Goal: Task Accomplishment & Management: Use online tool/utility

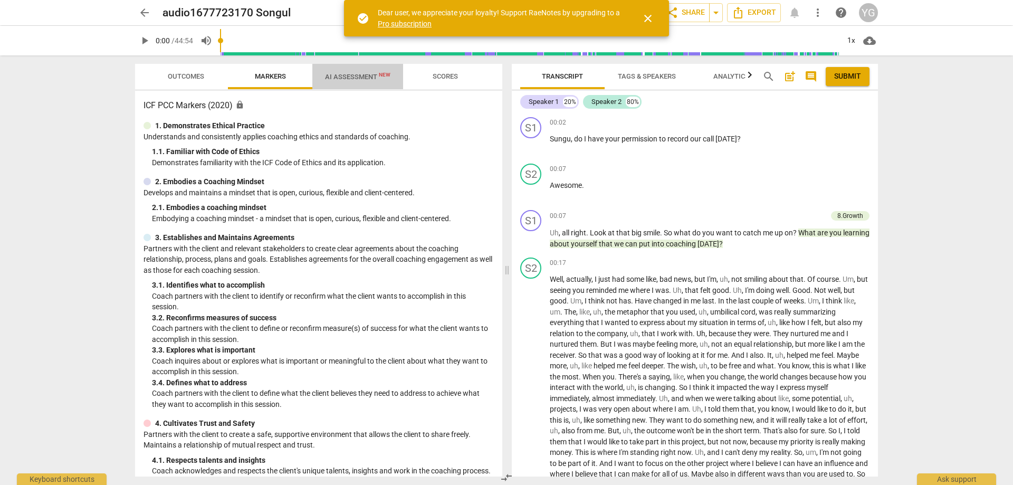
click at [352, 75] on span "AI Assessment New" at bounding box center [357, 77] width 65 height 8
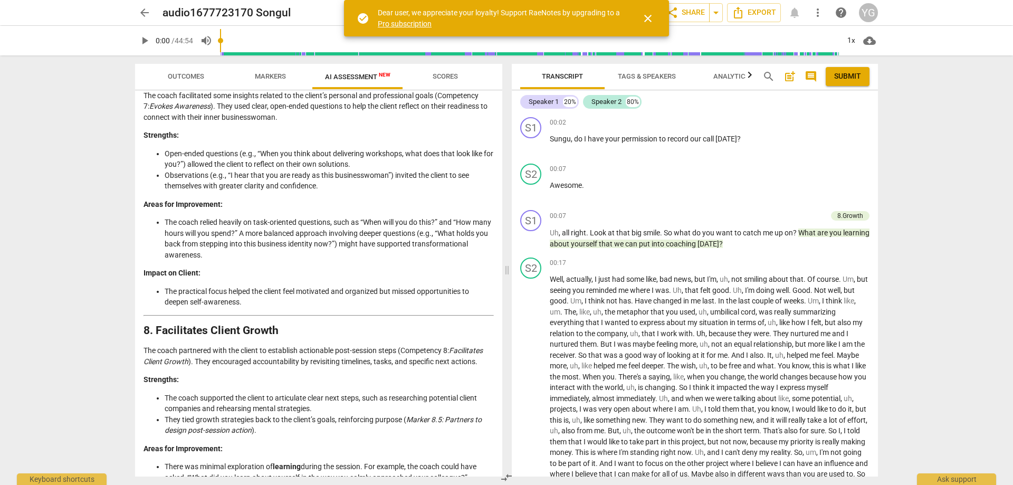
scroll to position [1237, 0]
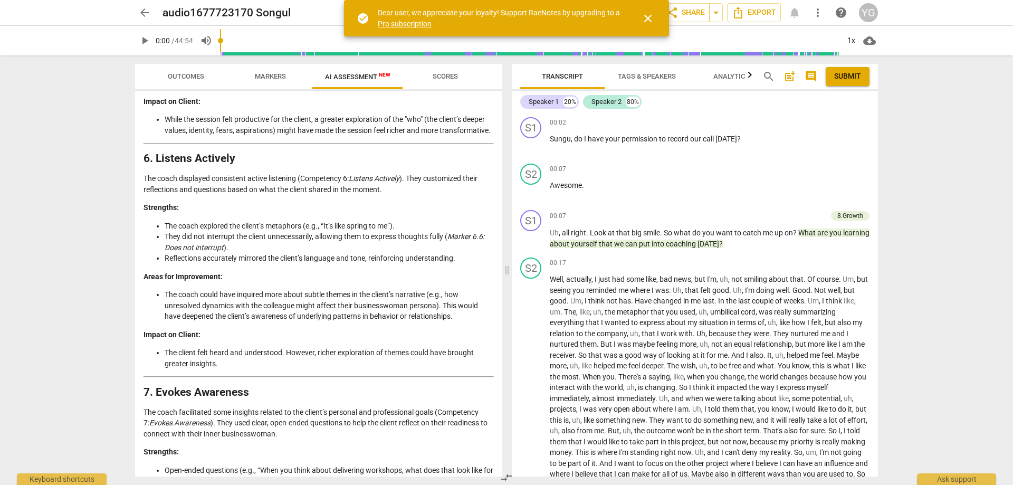
click at [145, 14] on span "arrow_back" at bounding box center [144, 12] width 13 height 13
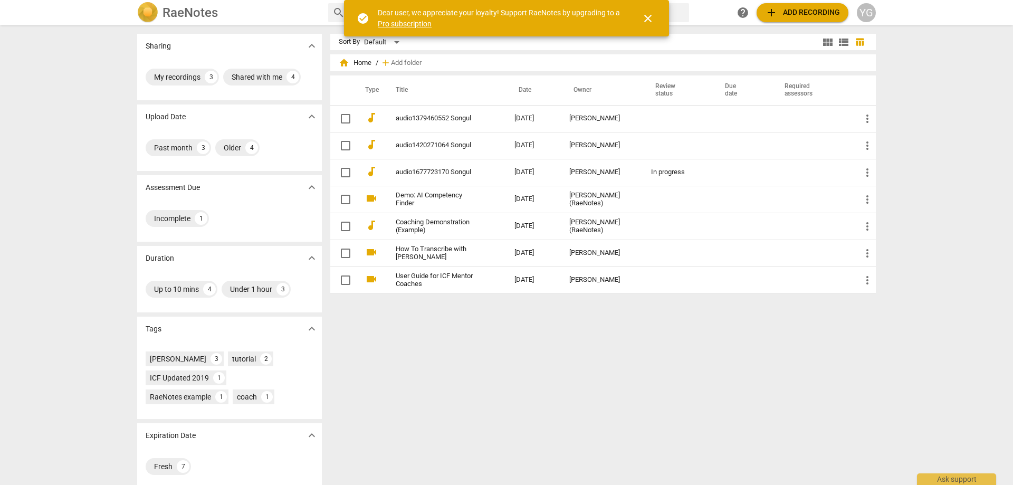
click at [866, 11] on div "YG" at bounding box center [866, 12] width 19 height 19
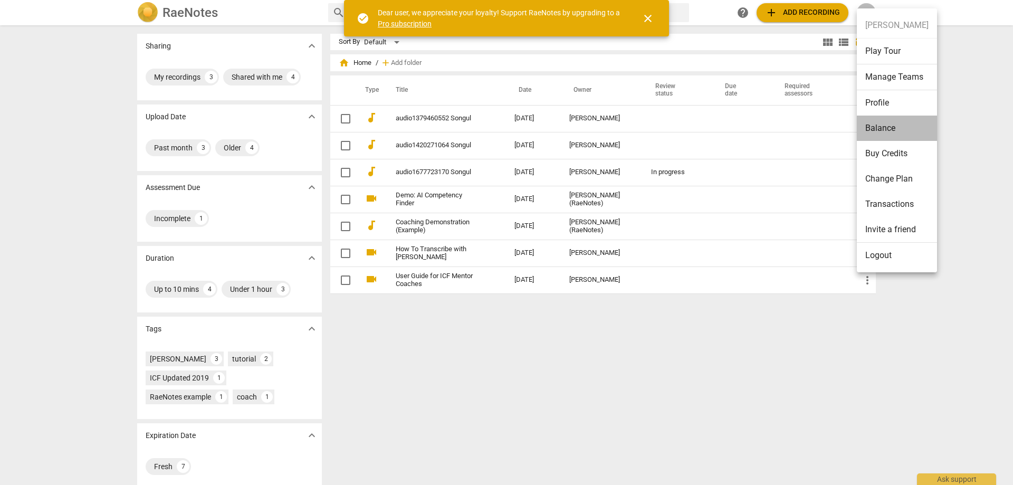
click at [882, 130] on li "Balance" at bounding box center [897, 128] width 80 height 25
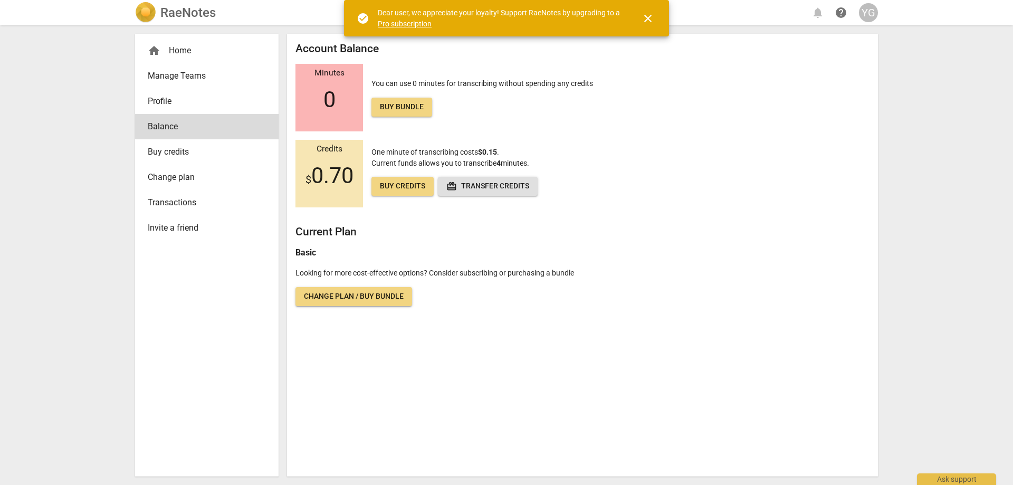
click at [840, 17] on span "help" at bounding box center [841, 12] width 13 height 13
click at [867, 16] on div "YG" at bounding box center [868, 12] width 19 height 19
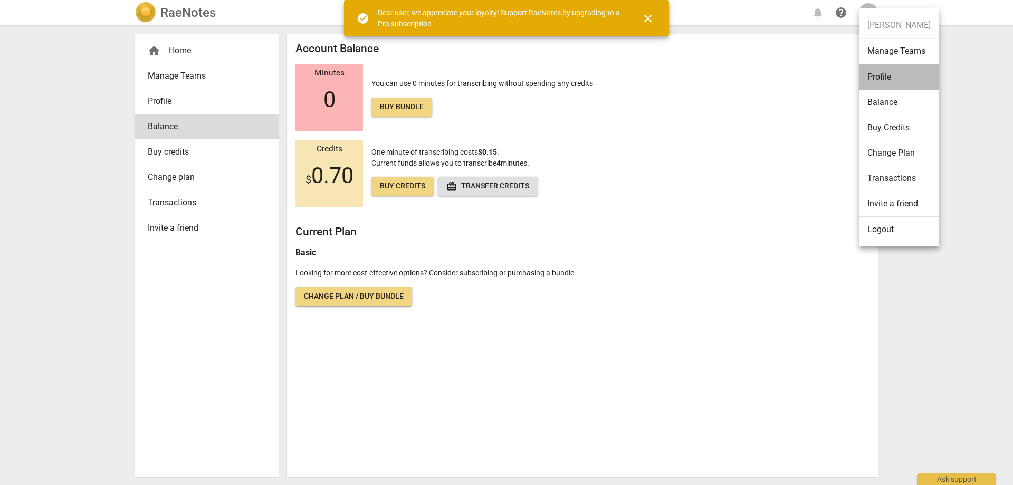
click at [882, 75] on li "Profile" at bounding box center [899, 76] width 80 height 25
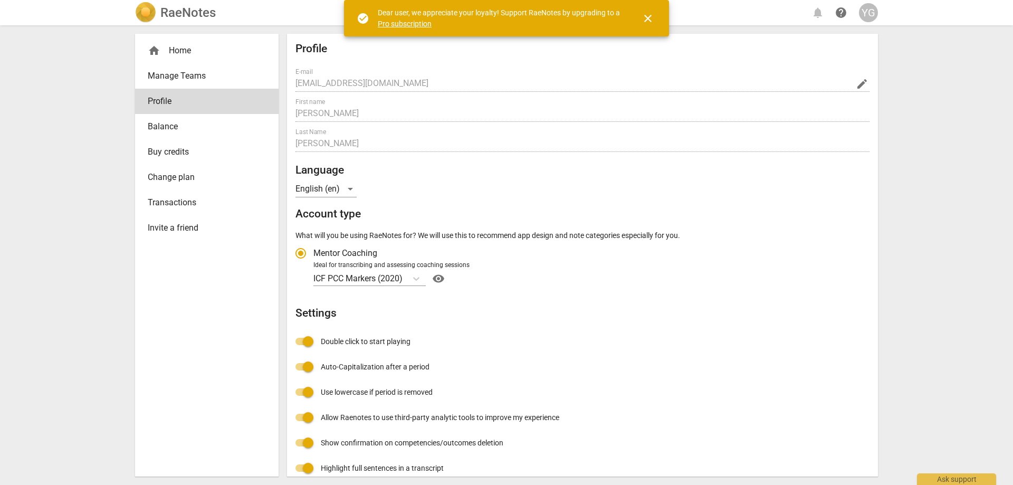
radio input "false"
click at [169, 45] on div "home Home" at bounding box center [203, 50] width 110 height 13
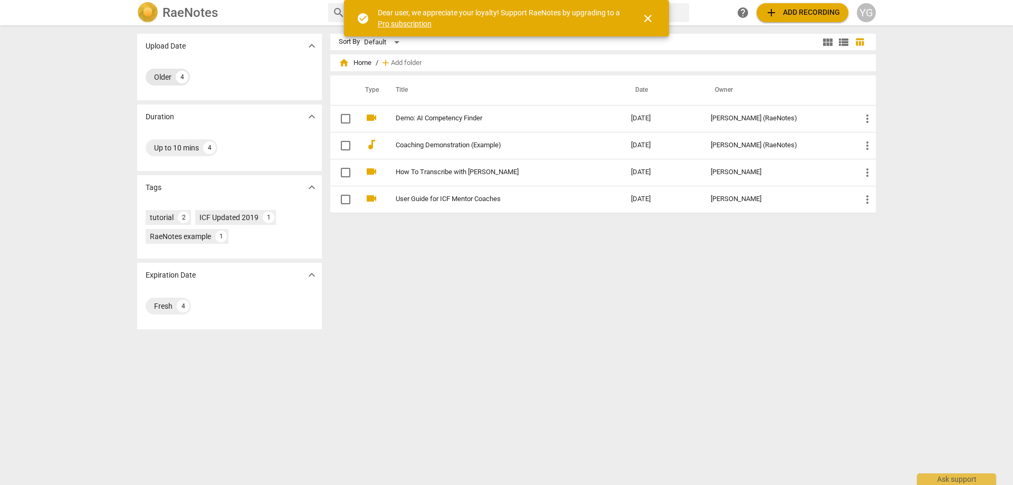
click at [154, 75] on div "Older" at bounding box center [162, 77] width 17 height 11
click at [647, 19] on span "close" at bounding box center [648, 18] width 13 height 13
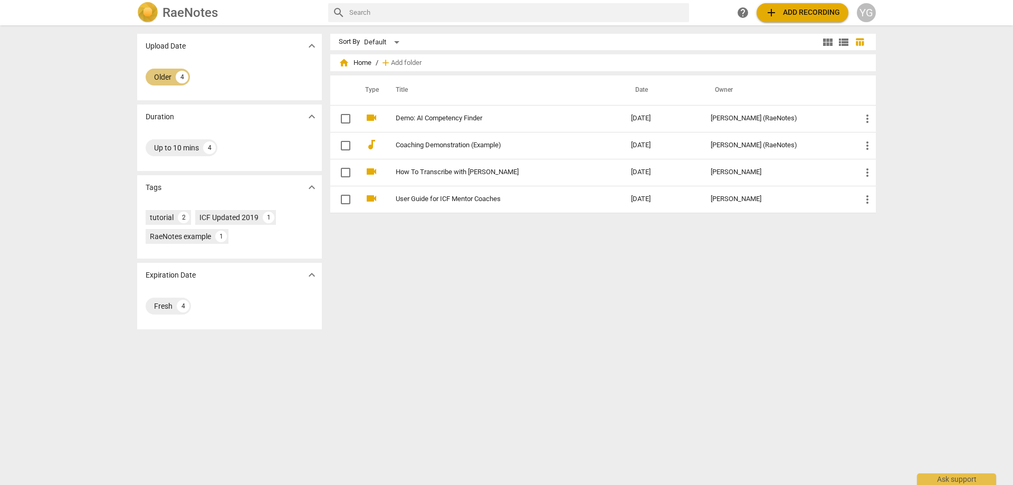
click at [170, 76] on div "Older 4" at bounding box center [168, 77] width 44 height 17
click at [178, 77] on div "4" at bounding box center [182, 77] width 13 height 13
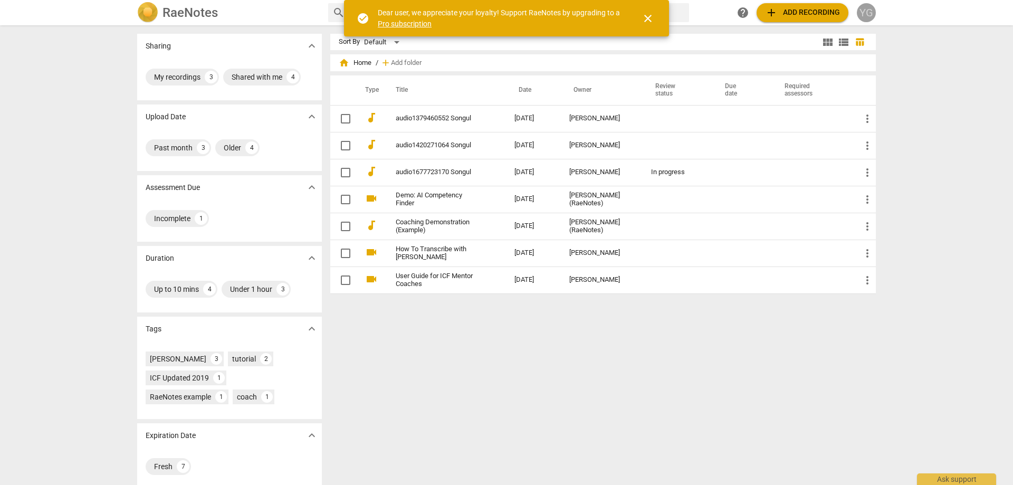
click at [863, 11] on div "YG" at bounding box center [866, 12] width 19 height 19
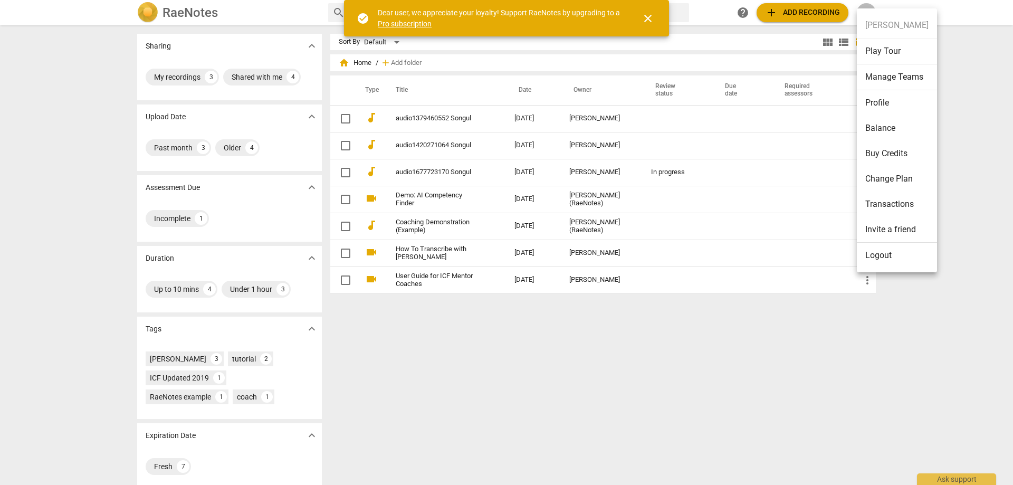
click at [888, 258] on li "Logout" at bounding box center [897, 255] width 80 height 25
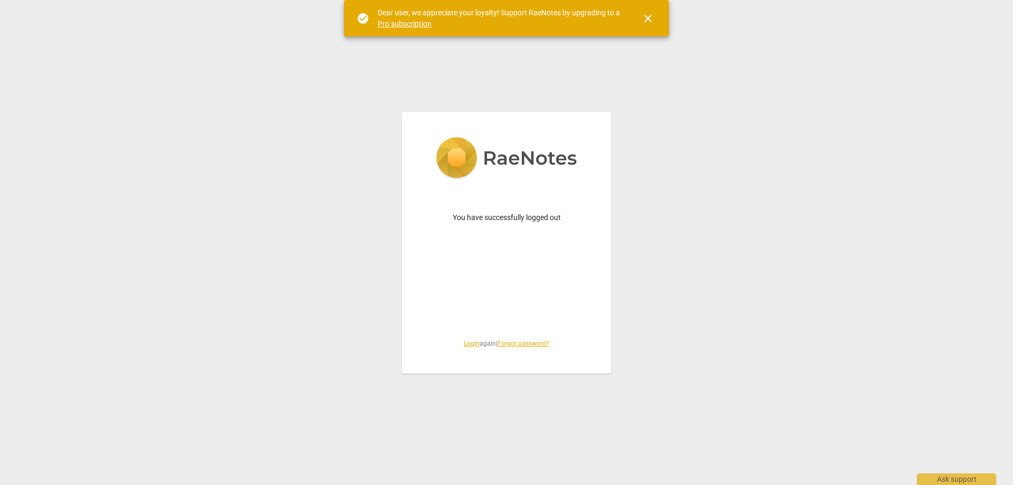
click at [459, 343] on span "Login again | Forgot password?" at bounding box center [507, 343] width 158 height 9
click at [465, 345] on link "Login" at bounding box center [472, 343] width 16 height 7
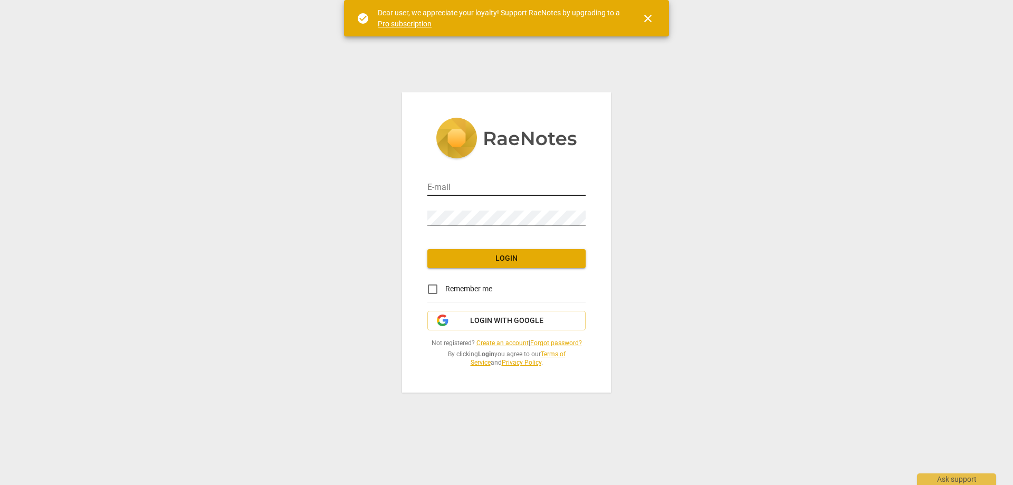
click at [489, 191] on input "email" at bounding box center [507, 188] width 158 height 15
type input "[EMAIL_ADDRESS][DOMAIN_NAME]"
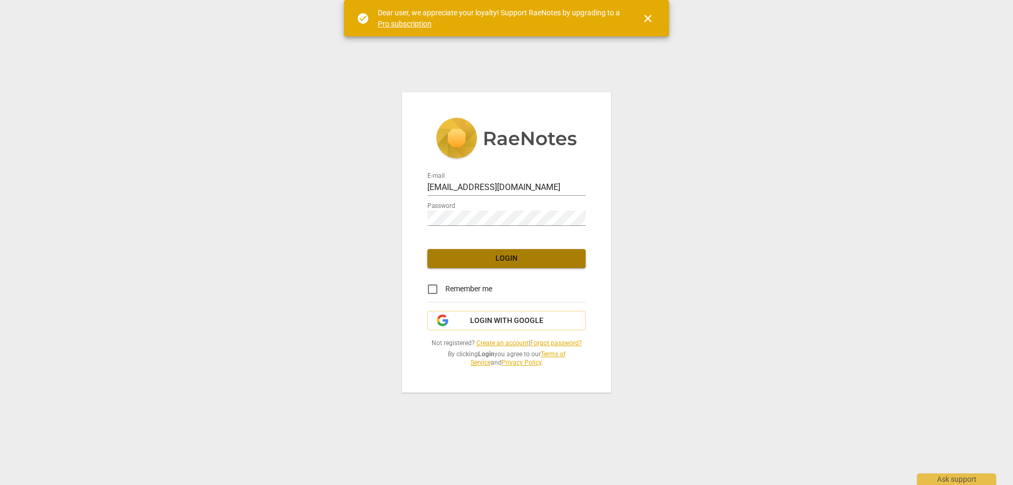
click at [506, 257] on span "Login" at bounding box center [506, 258] width 141 height 11
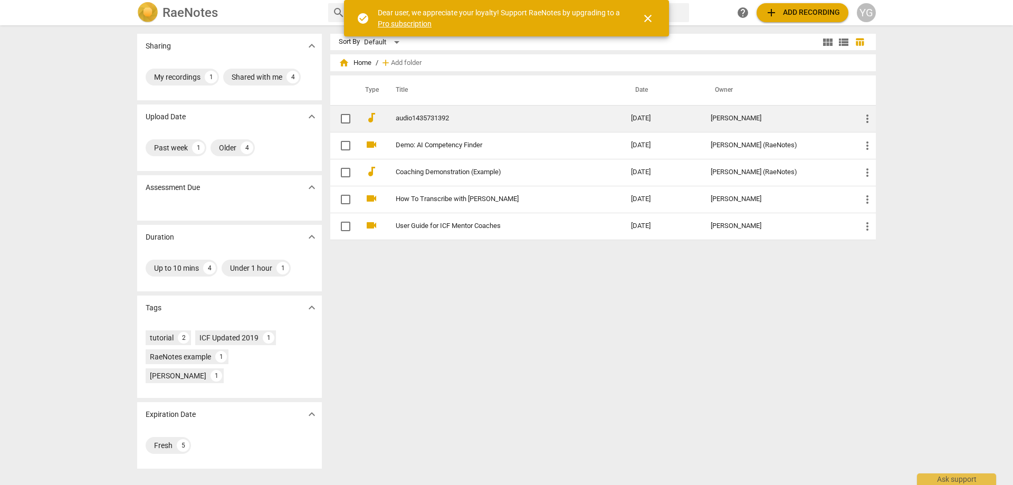
click at [426, 121] on link "audio1435731392" at bounding box center [494, 119] width 197 height 8
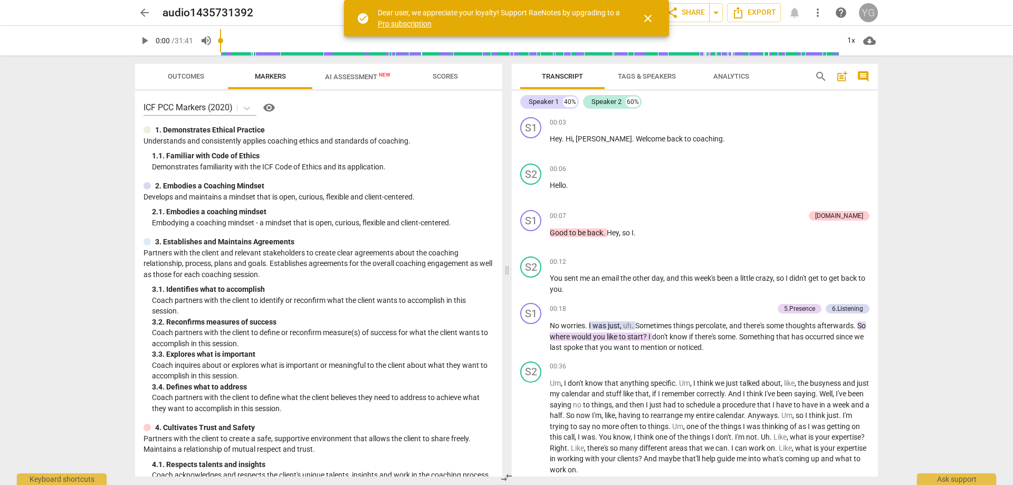
click at [866, 11] on div "YG" at bounding box center [868, 12] width 19 height 19
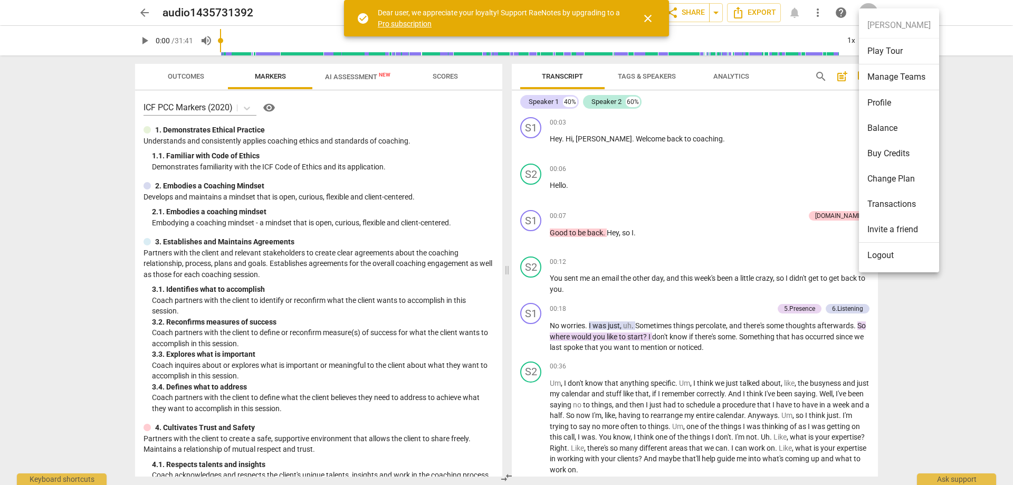
click at [887, 252] on li "Logout" at bounding box center [899, 255] width 80 height 25
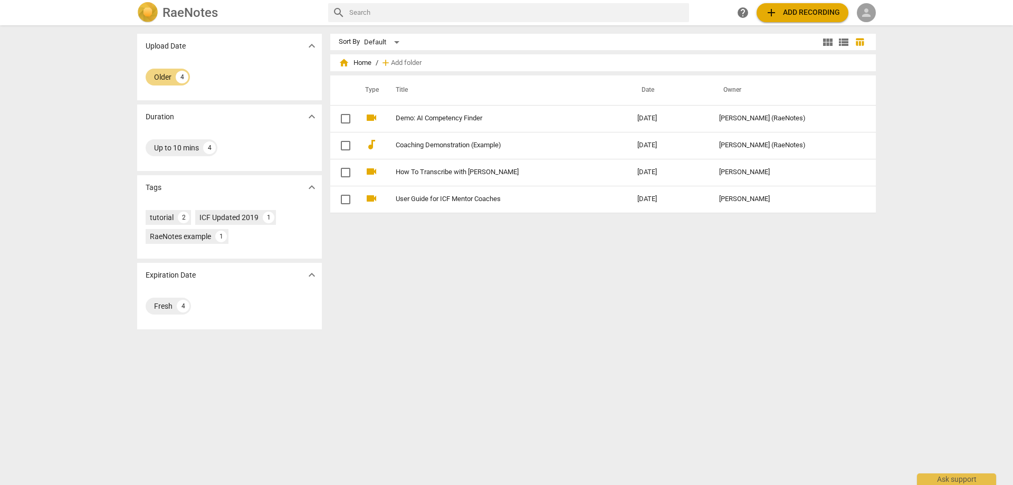
click at [869, 13] on span "person" at bounding box center [866, 12] width 13 height 13
click at [875, 26] on li "Login" at bounding box center [876, 25] width 38 height 25
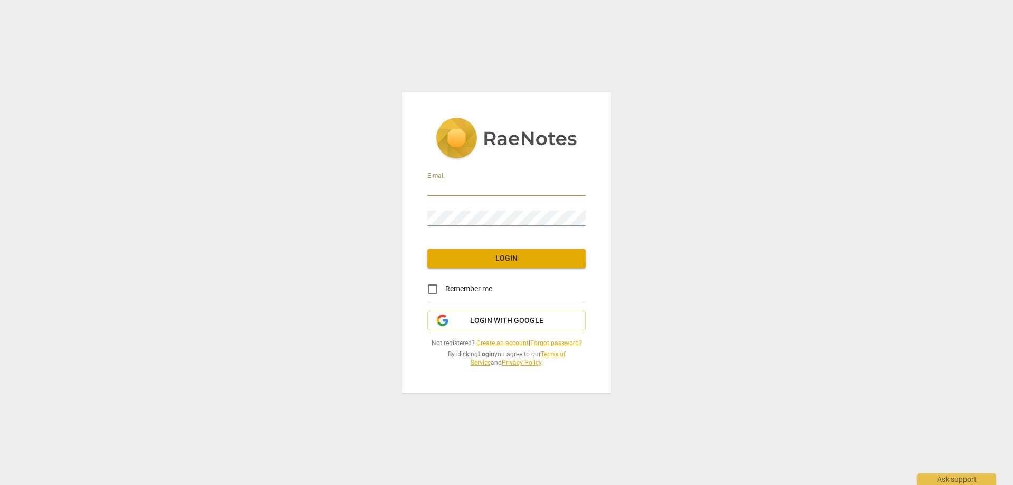
click at [478, 187] on input "email" at bounding box center [507, 188] width 158 height 15
type input "[EMAIL_ADDRESS][DOMAIN_NAME]"
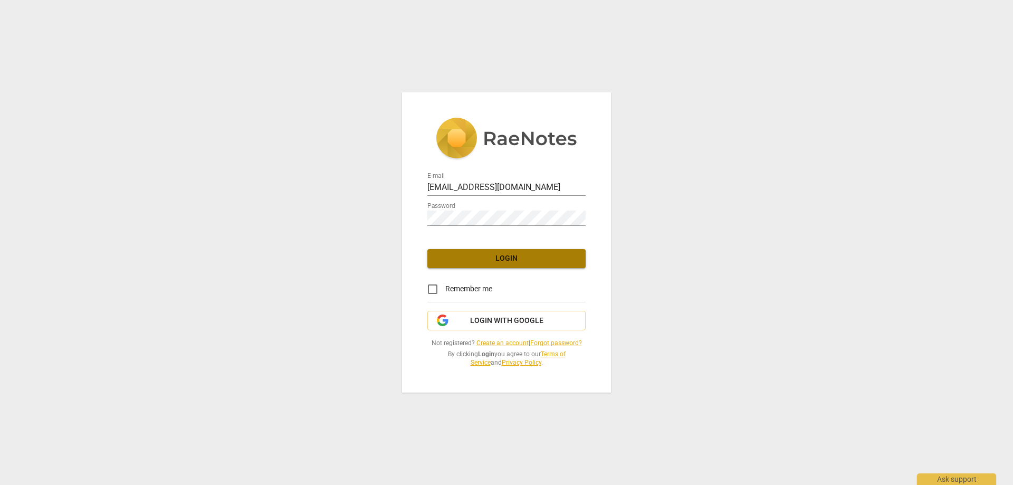
click at [498, 259] on span "Login" at bounding box center [506, 258] width 141 height 11
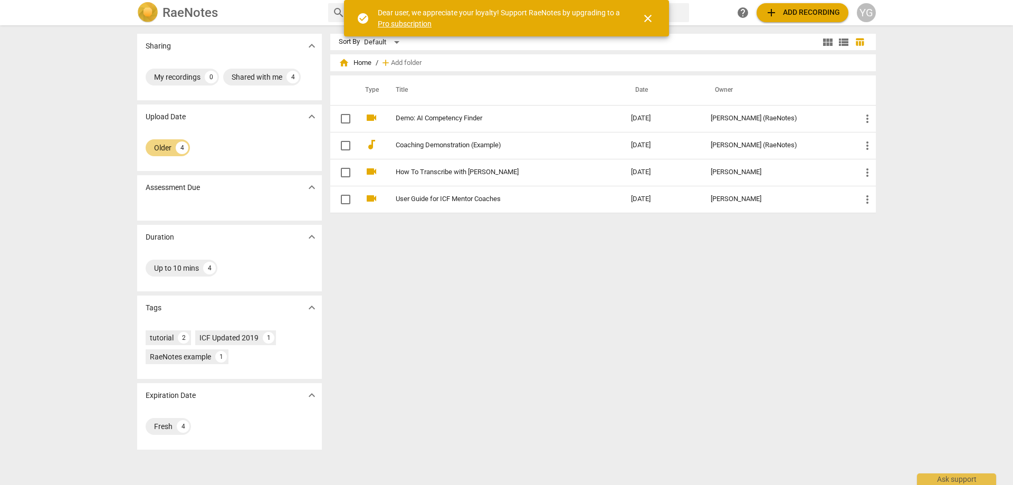
click at [649, 16] on span "close" at bounding box center [648, 18] width 13 height 13
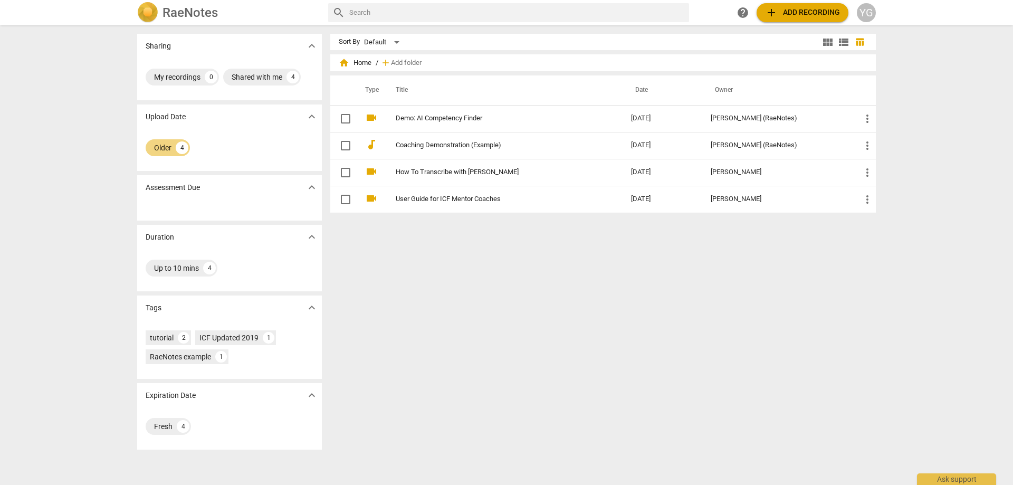
click at [194, 8] on h2 "RaeNotes" at bounding box center [190, 12] width 55 height 15
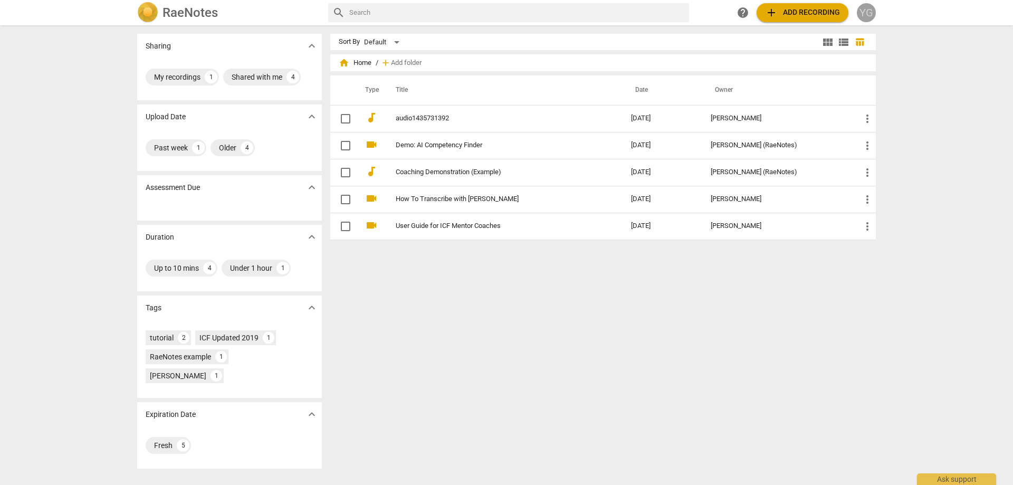
click at [865, 9] on div "YG" at bounding box center [866, 12] width 19 height 19
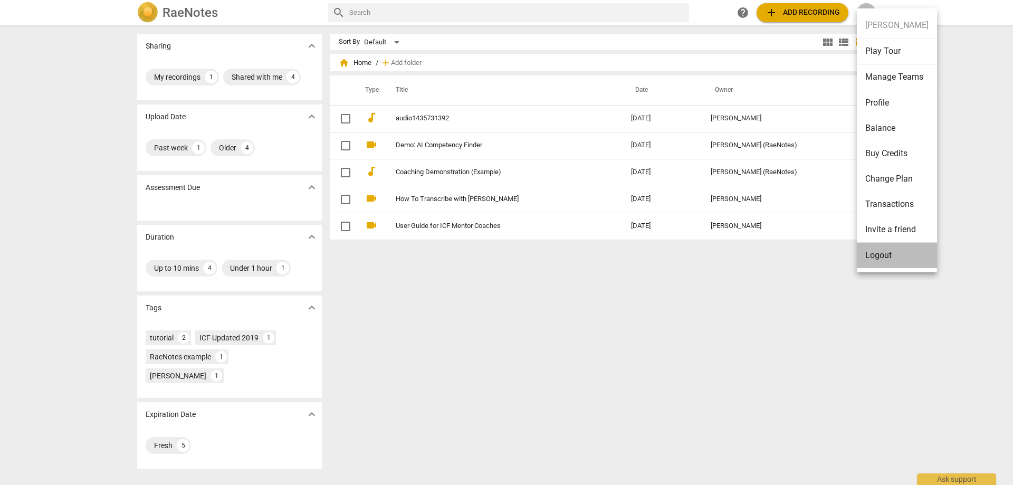
click at [884, 257] on li "Logout" at bounding box center [897, 255] width 80 height 25
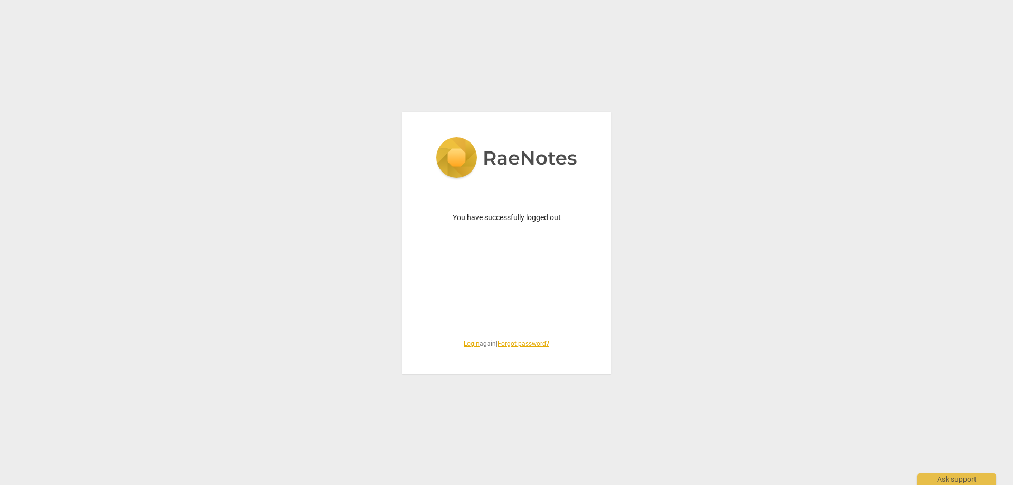
click at [468, 345] on link "Login" at bounding box center [472, 343] width 16 height 7
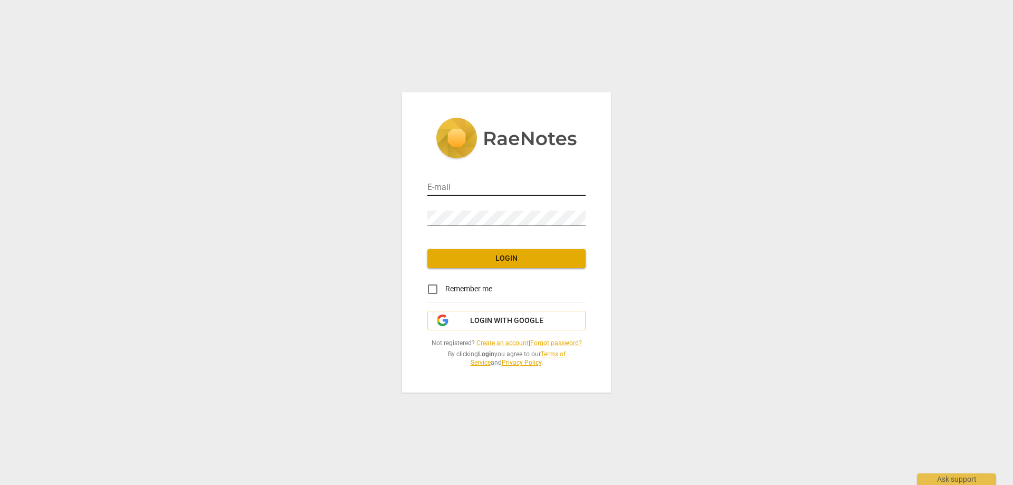
click at [454, 188] on input "email" at bounding box center [507, 188] width 158 height 15
type input "yvettesbizoffice@gmail.com"
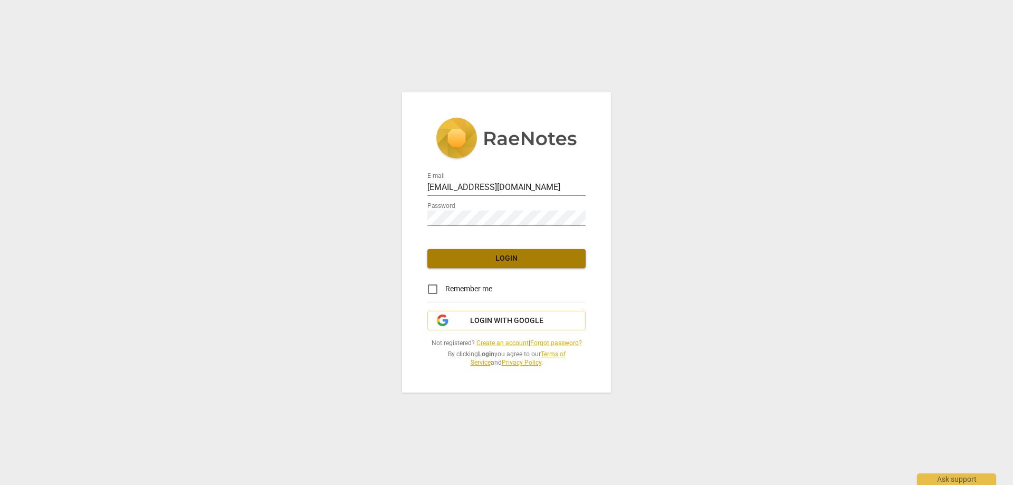
click at [510, 259] on span "Login" at bounding box center [506, 258] width 141 height 11
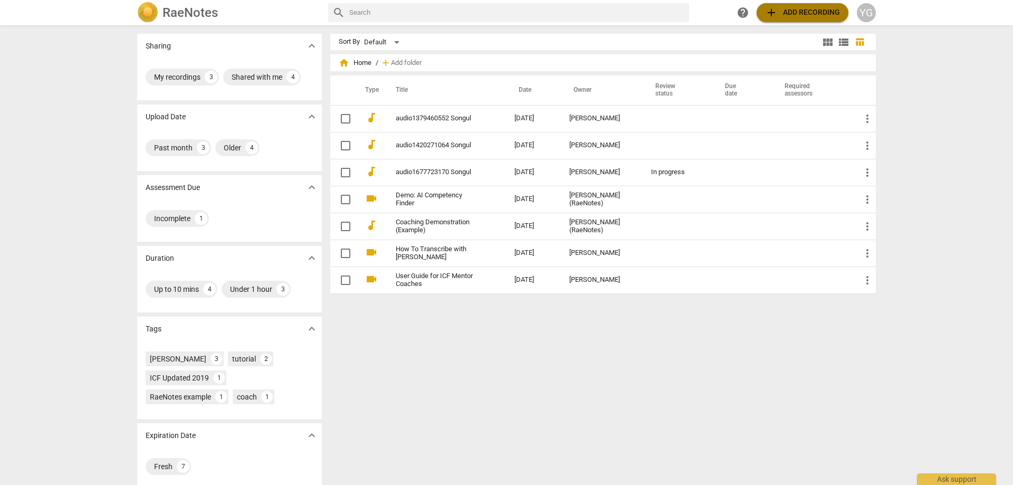
click at [806, 13] on span "add Add recording" at bounding box center [802, 12] width 75 height 13
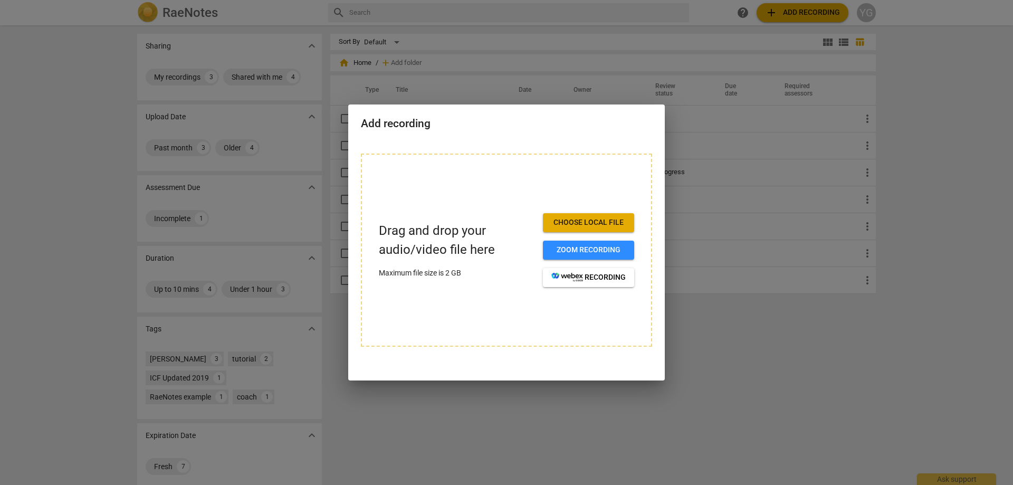
click at [759, 385] on div at bounding box center [506, 242] width 1013 height 485
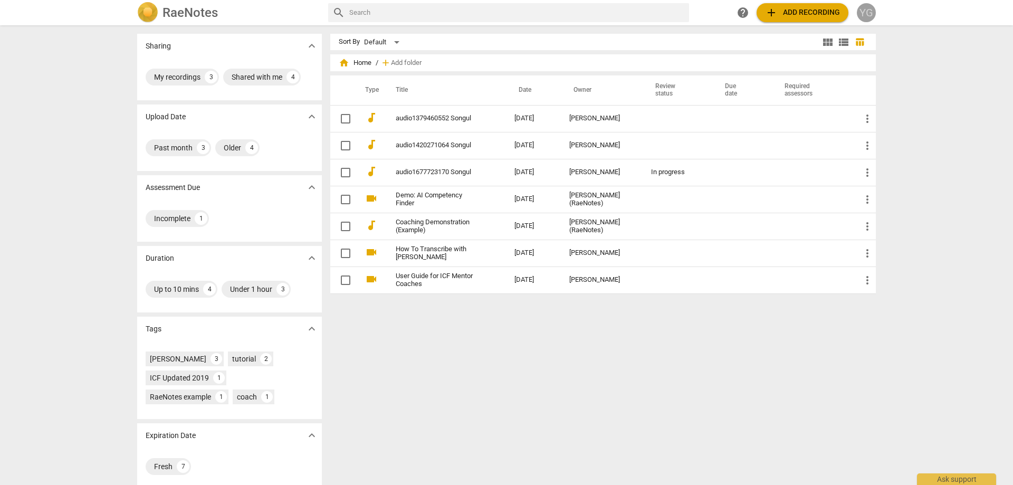
click at [865, 8] on div "YG" at bounding box center [866, 12] width 19 height 19
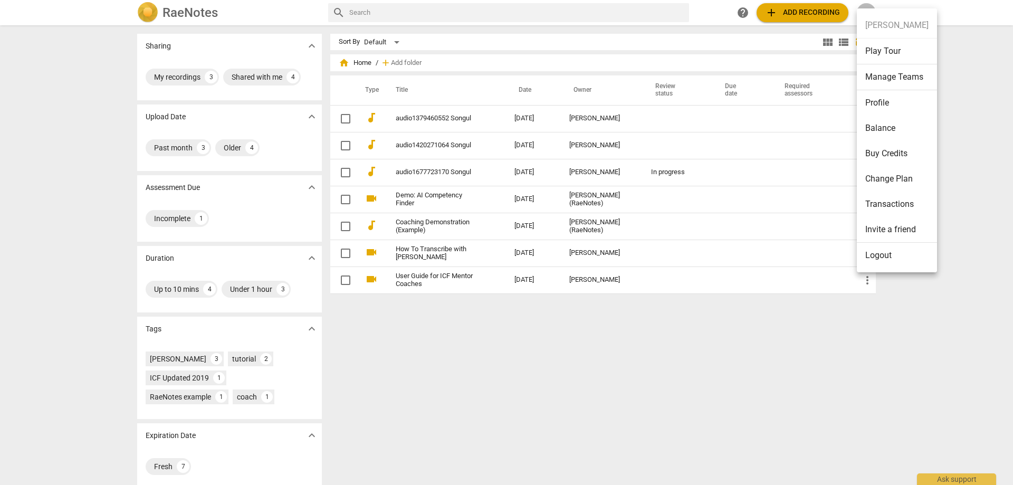
click at [885, 255] on li "Logout" at bounding box center [897, 255] width 80 height 25
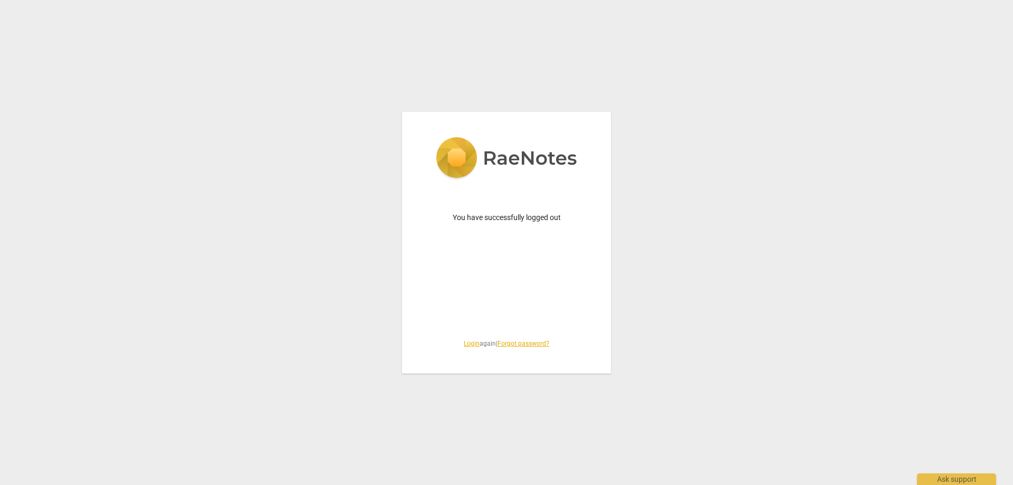
click at [468, 342] on link "Login" at bounding box center [472, 343] width 16 height 7
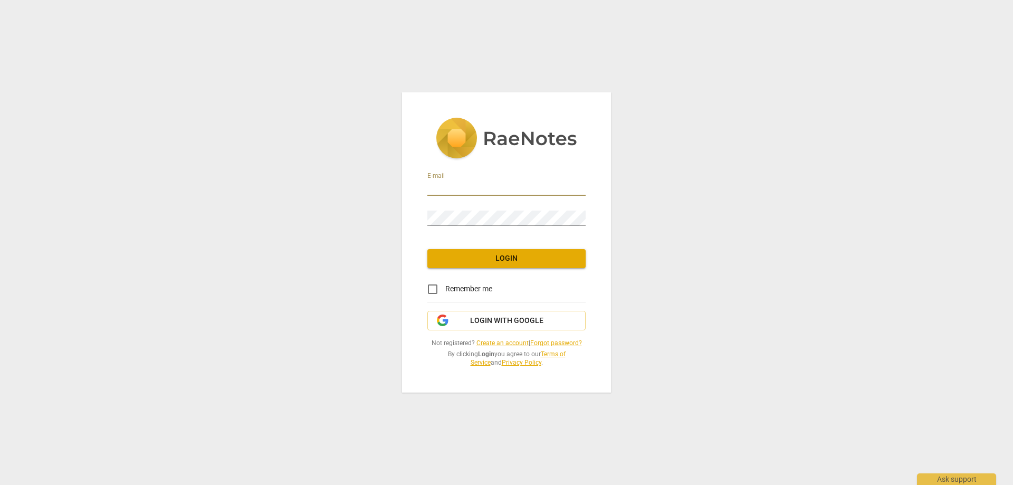
click at [482, 184] on input "email" at bounding box center [507, 188] width 158 height 15
type input "[EMAIL_ADDRESS][DOMAIN_NAME]"
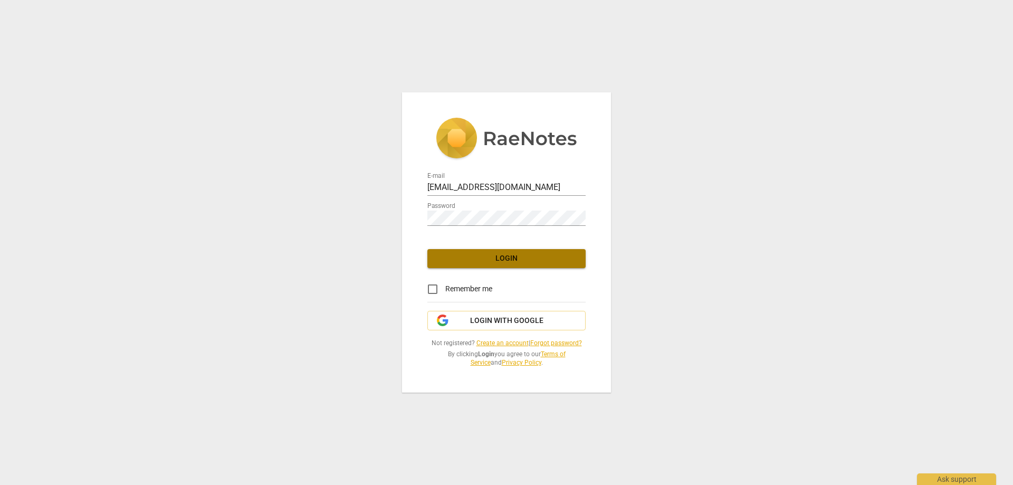
click at [504, 255] on span "Login" at bounding box center [506, 258] width 141 height 11
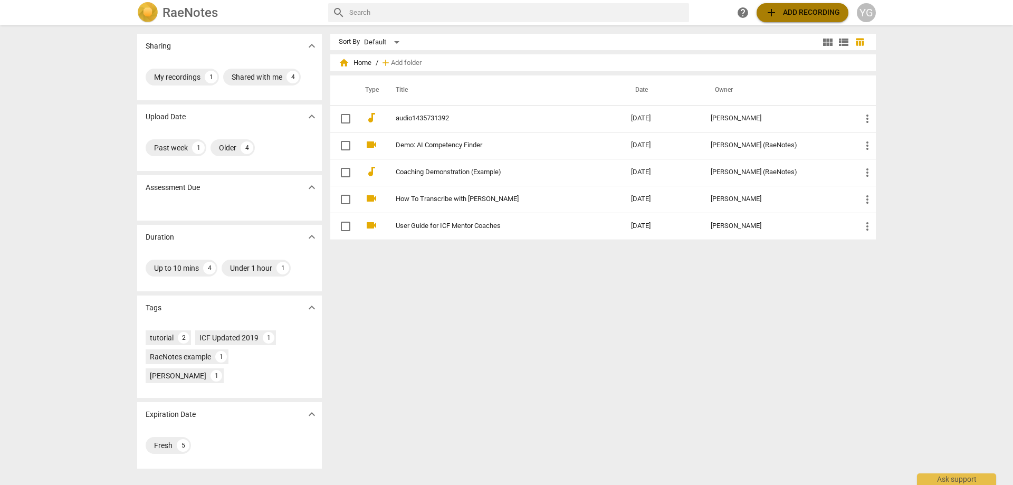
click at [808, 14] on span "add Add recording" at bounding box center [802, 12] width 75 height 13
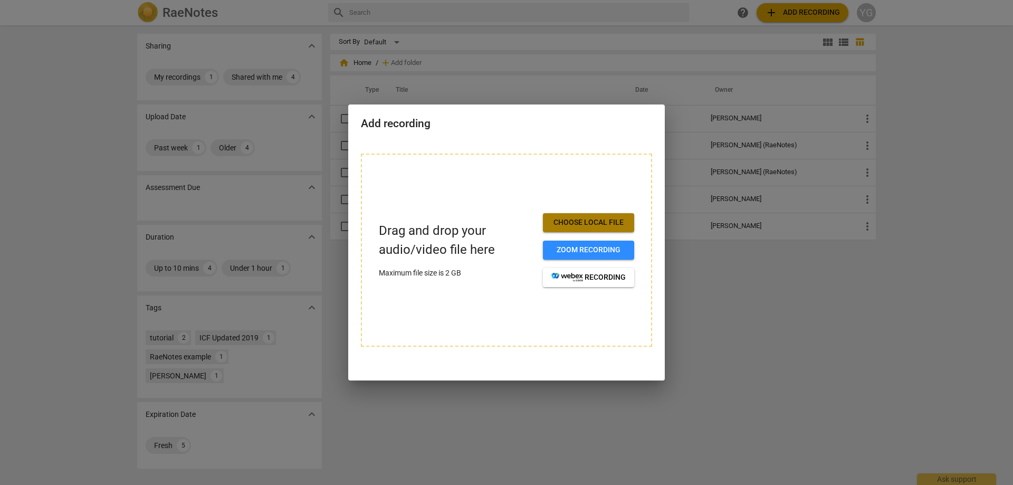
click at [602, 223] on span "Choose local file" at bounding box center [589, 222] width 74 height 11
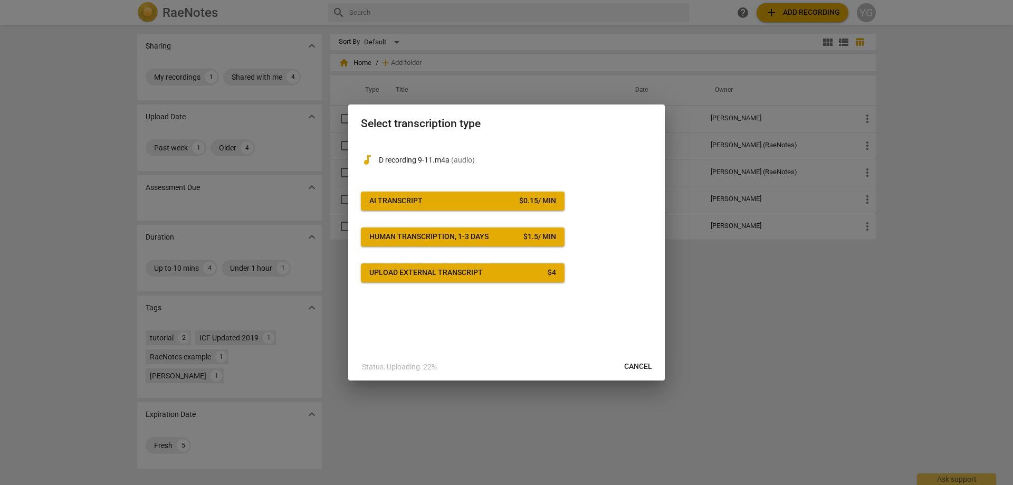
click at [454, 197] on span "AI Transcript $ 0.15 / min" at bounding box center [463, 201] width 187 height 11
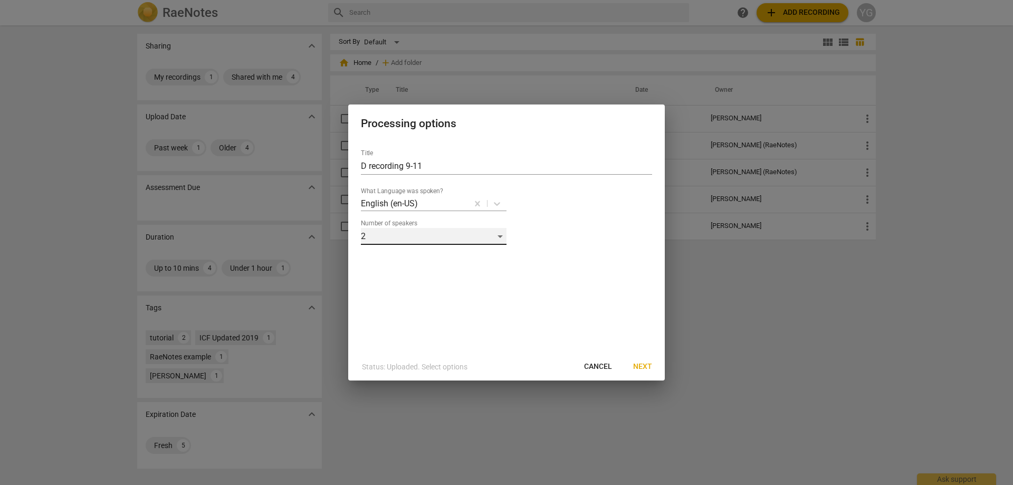
click at [499, 233] on div "2" at bounding box center [434, 236] width 146 height 17
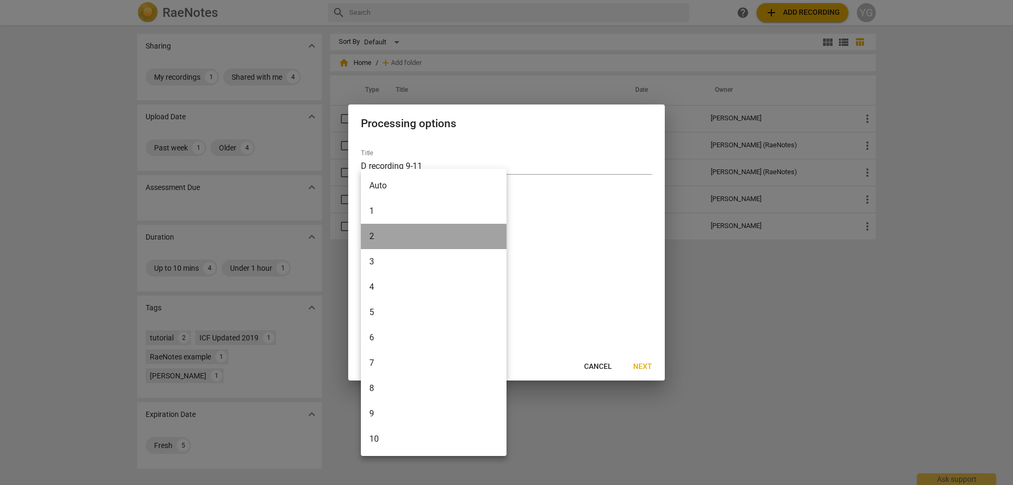
click at [499, 233] on li "2" at bounding box center [434, 236] width 146 height 25
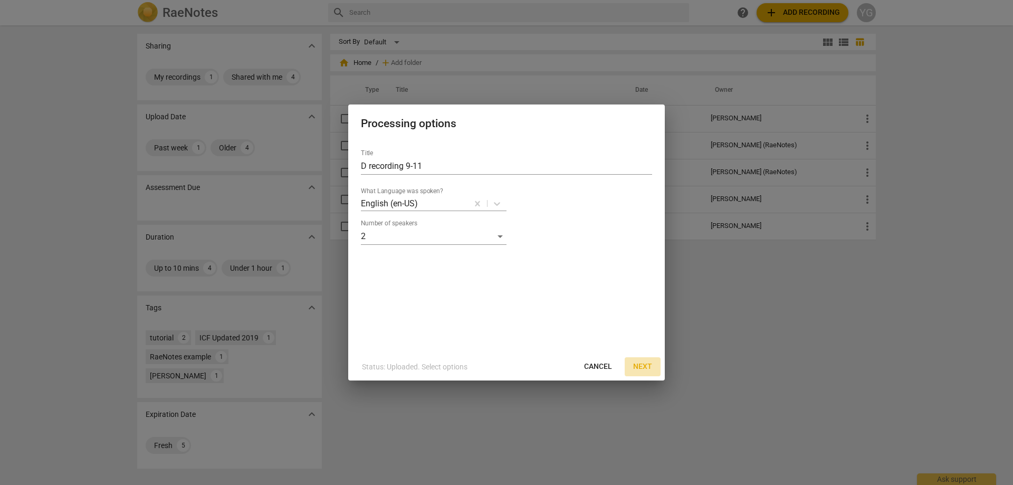
click at [645, 367] on span "Next" at bounding box center [642, 367] width 19 height 11
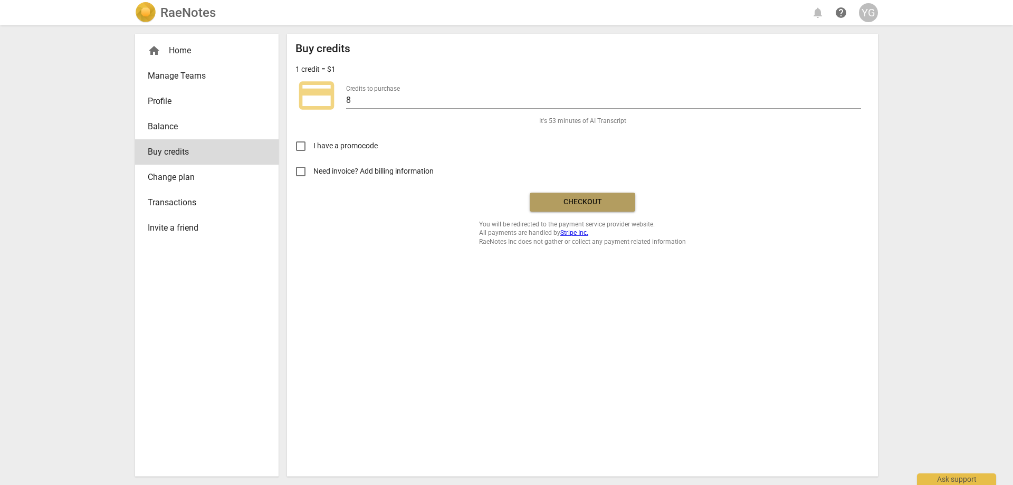
click at [566, 200] on span "Checkout" at bounding box center [582, 202] width 89 height 11
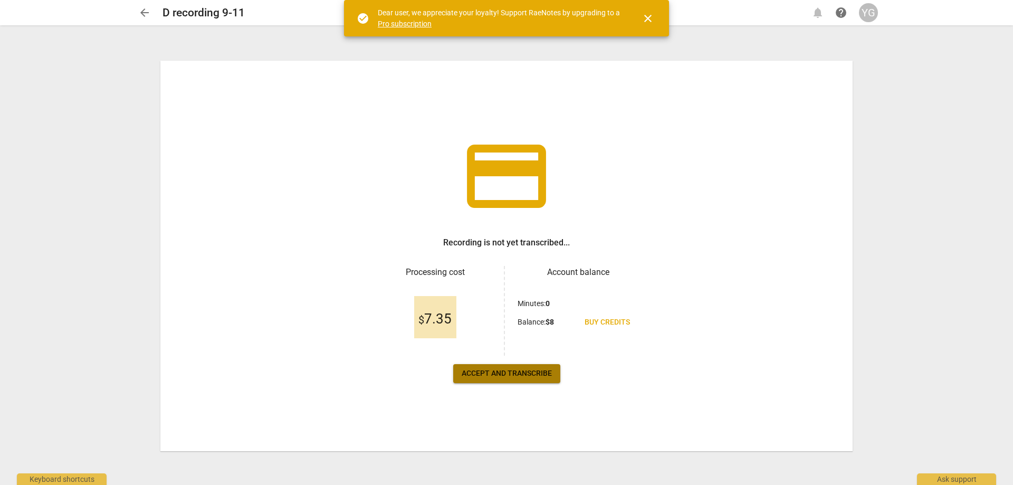
click at [493, 371] on span "Accept and transcribe" at bounding box center [507, 373] width 90 height 11
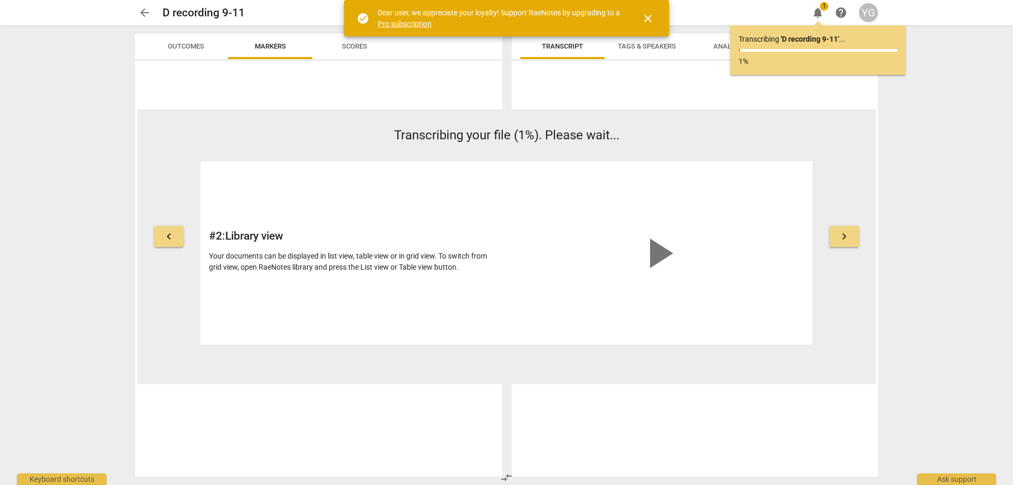
click at [646, 22] on span "close" at bounding box center [648, 18] width 13 height 13
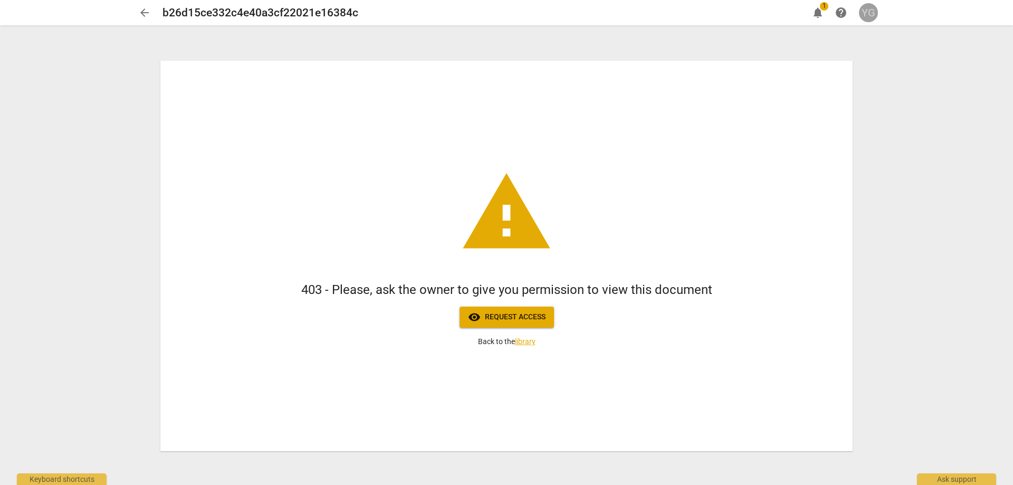
click at [861, 12] on div "YG" at bounding box center [868, 12] width 19 height 19
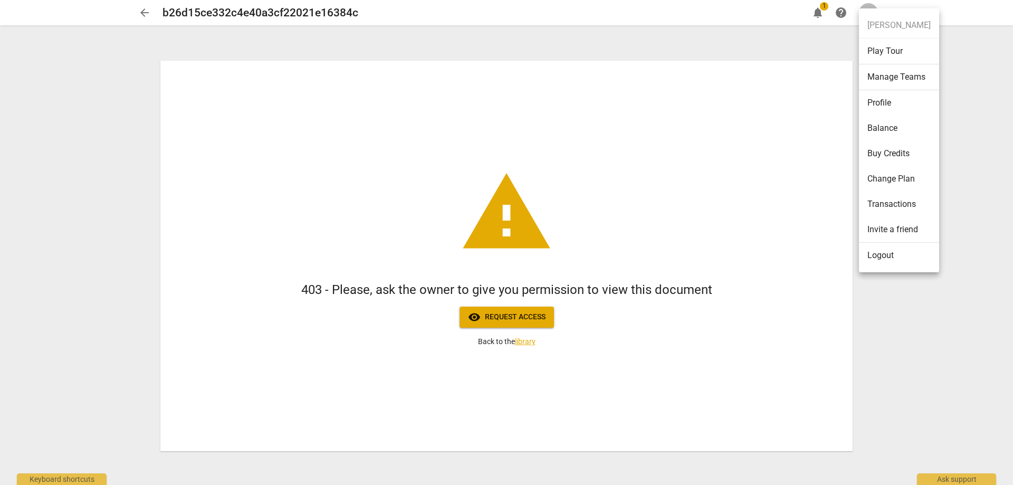
click at [882, 252] on li "Logout" at bounding box center [899, 255] width 80 height 25
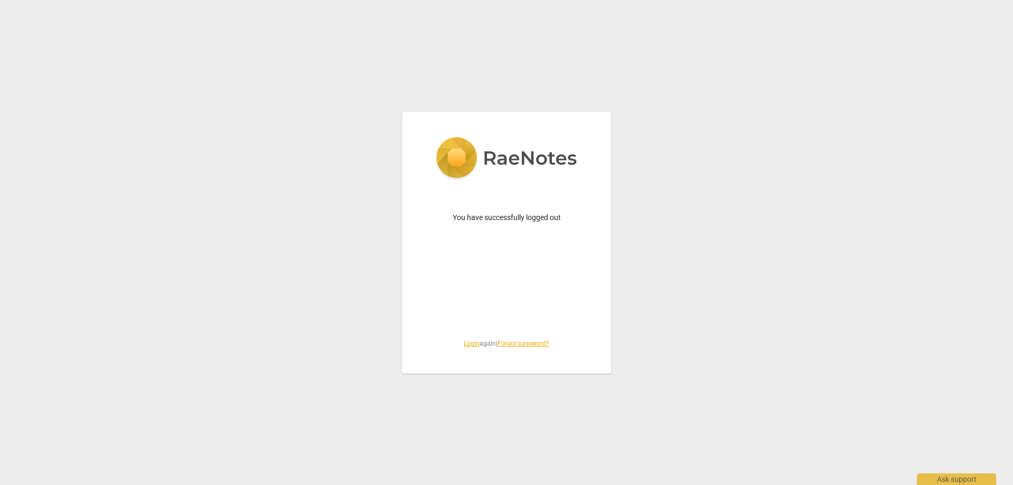
click at [469, 343] on link "Login" at bounding box center [472, 343] width 16 height 7
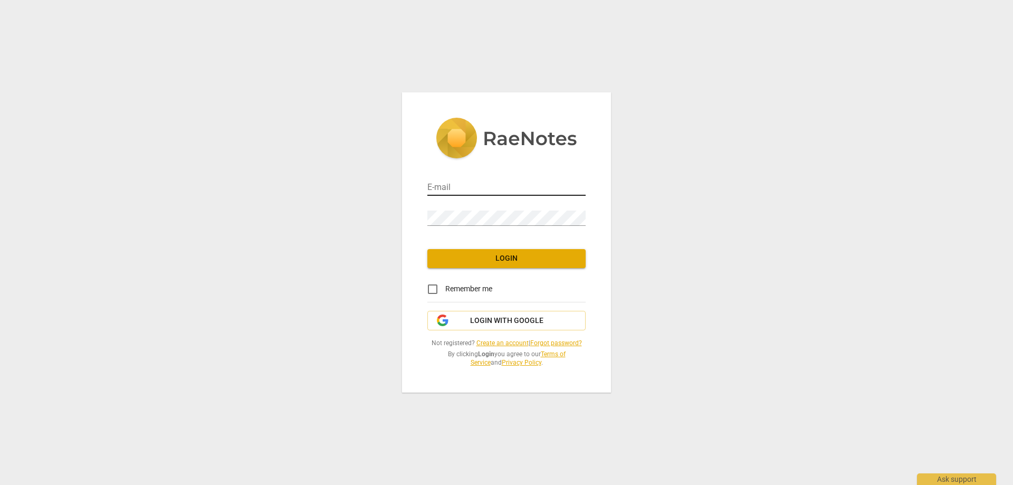
click at [456, 186] on input "email" at bounding box center [507, 188] width 158 height 15
type input "[EMAIL_ADDRESS][DOMAIN_NAME]"
click at [503, 259] on span "Login" at bounding box center [506, 258] width 141 height 11
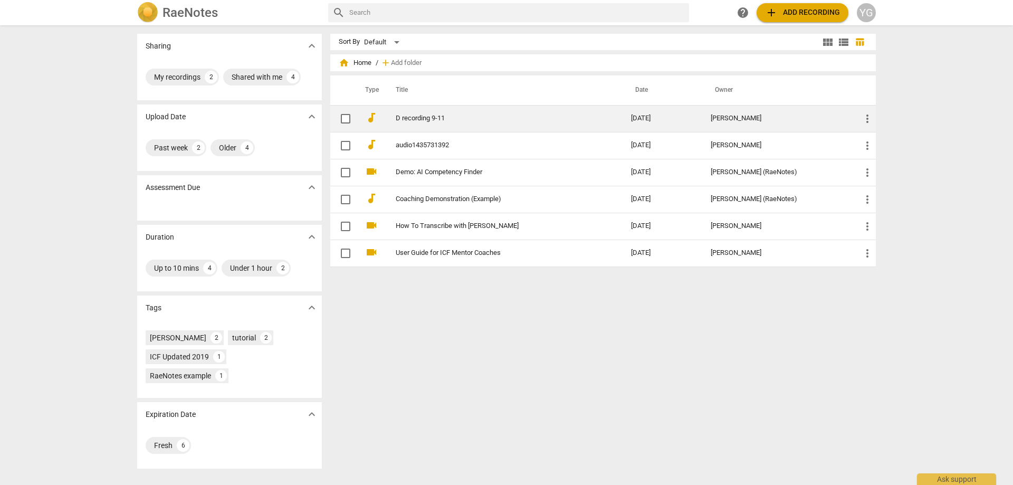
click at [422, 119] on link "D recording 9-11" at bounding box center [494, 119] width 197 height 8
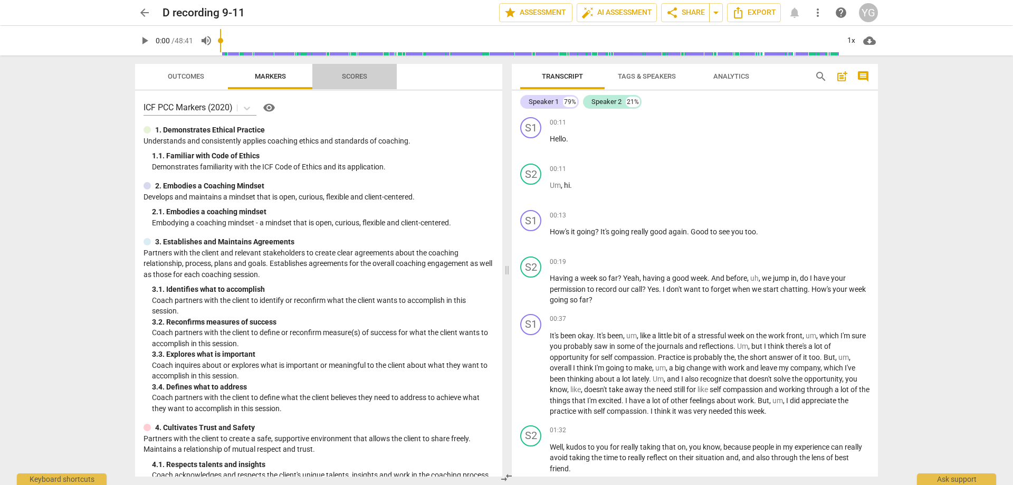
click at [356, 74] on span "Scores" at bounding box center [354, 76] width 25 height 8
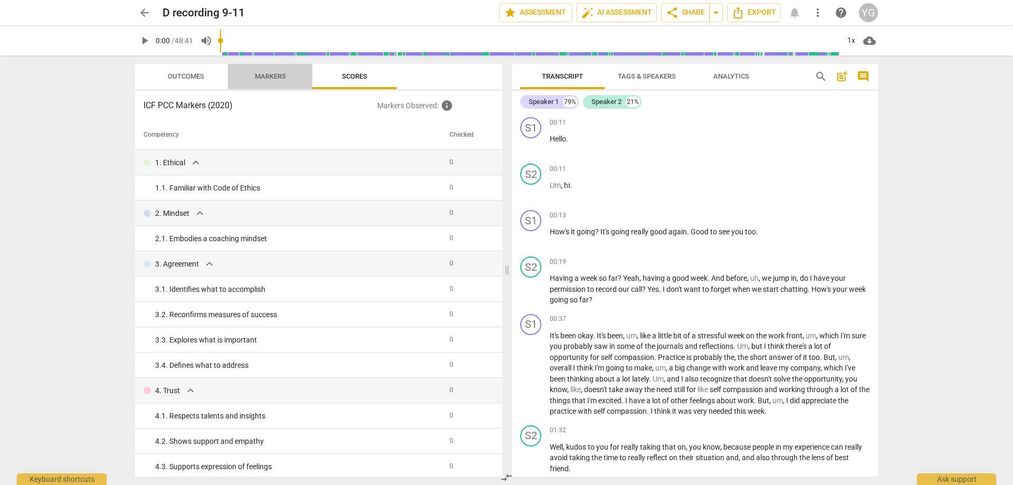
click at [285, 72] on span "Markers" at bounding box center [270, 76] width 31 height 8
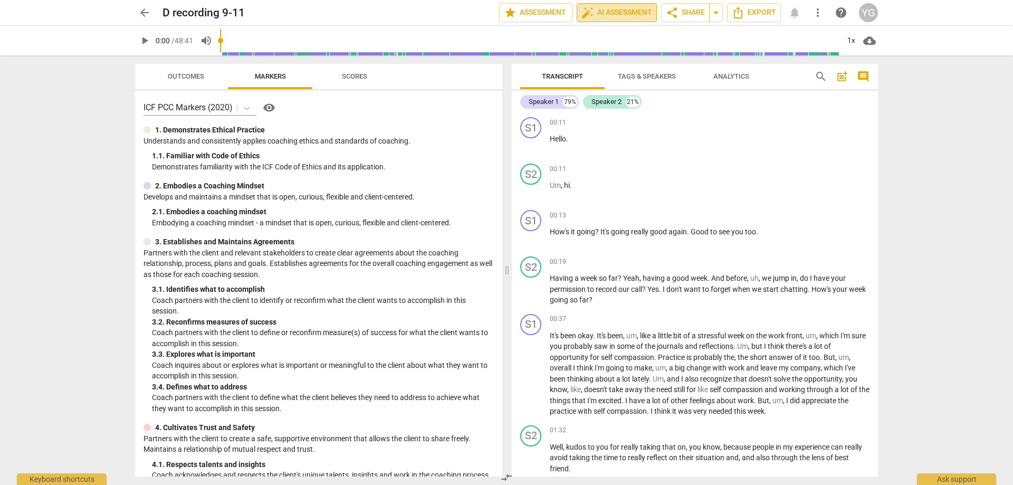
click at [624, 12] on span "auto_fix_high AI Assessment" at bounding box center [617, 12] width 71 height 13
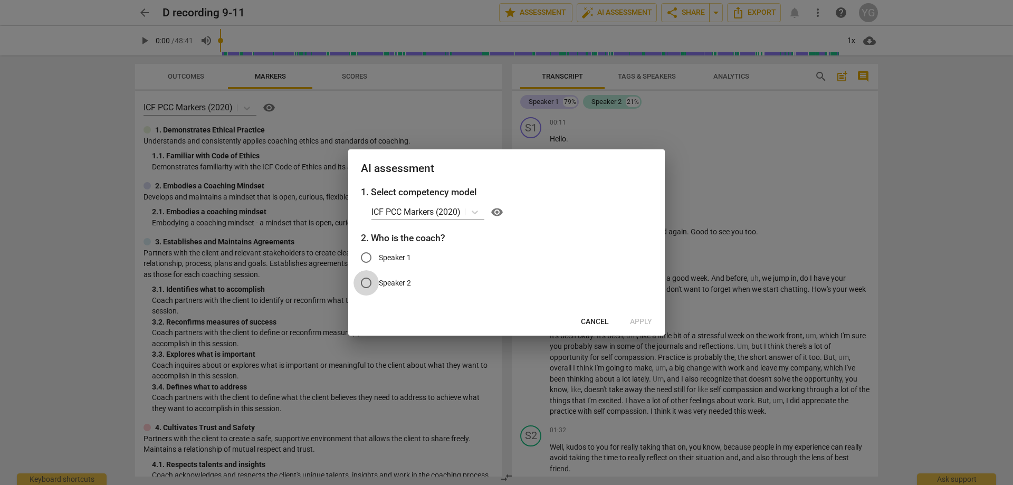
click at [366, 287] on input "Speaker 2" at bounding box center [366, 282] width 25 height 25
radio input "true"
click at [645, 324] on span "Apply" at bounding box center [641, 322] width 22 height 11
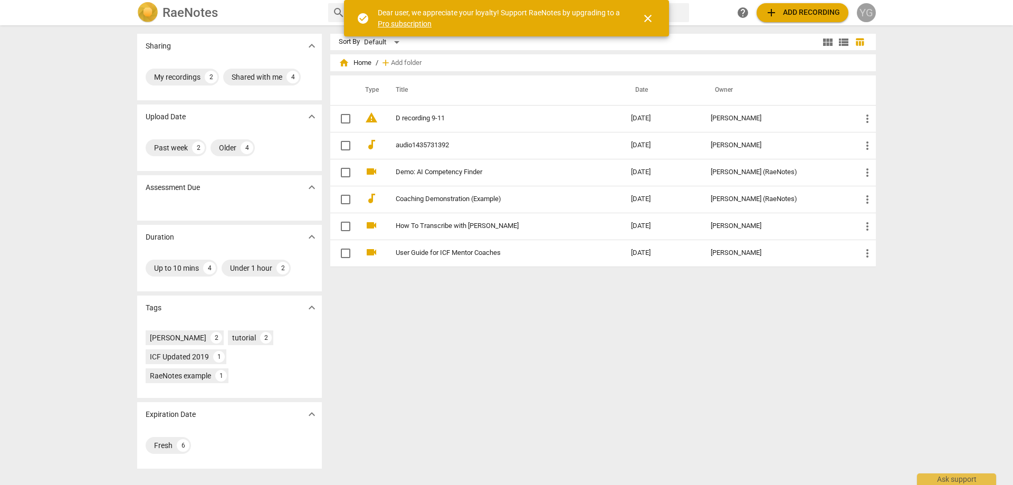
click at [863, 13] on div "YG" at bounding box center [866, 12] width 19 height 19
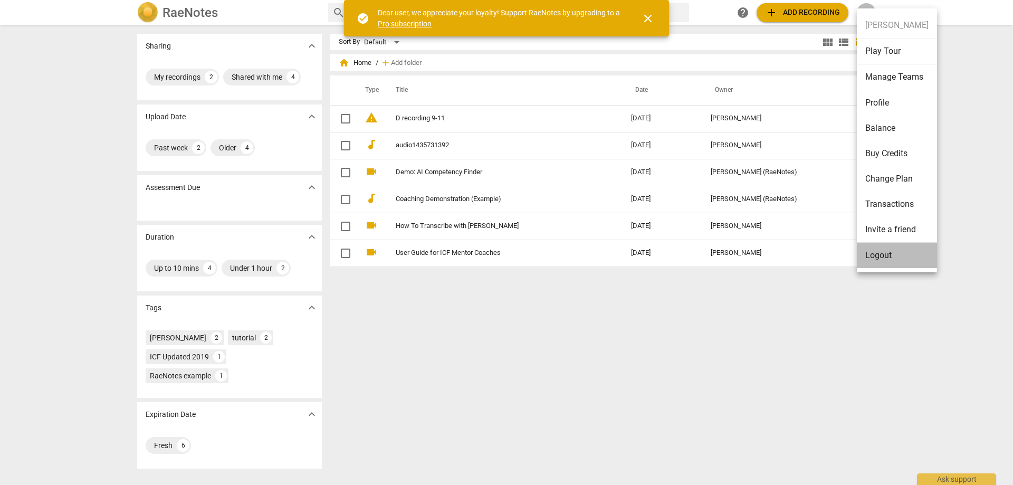
click at [875, 259] on li "Logout" at bounding box center [897, 255] width 80 height 25
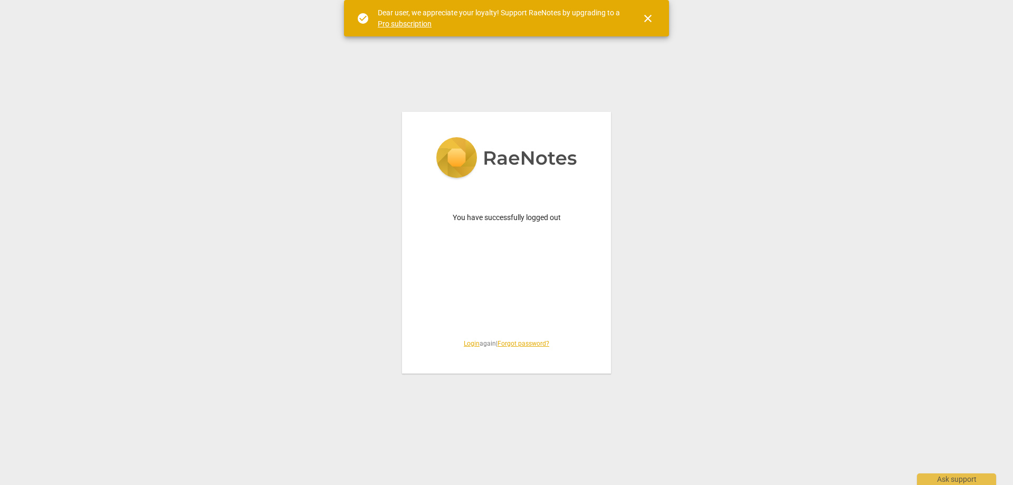
click at [468, 344] on link "Login" at bounding box center [472, 343] width 16 height 7
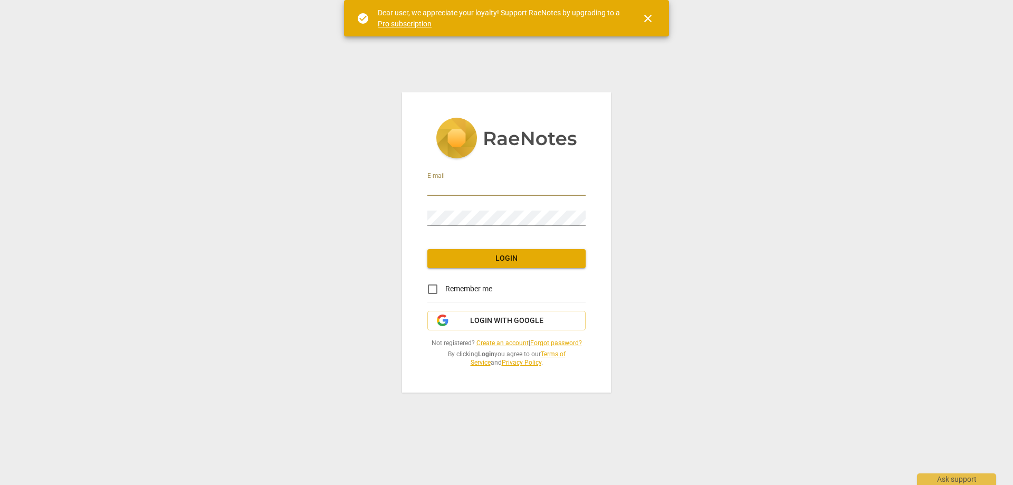
click at [470, 185] on input "email" at bounding box center [507, 188] width 158 height 15
type input "yvettesbizoffice@gmail.com"
click at [531, 256] on span "Login" at bounding box center [506, 258] width 141 height 11
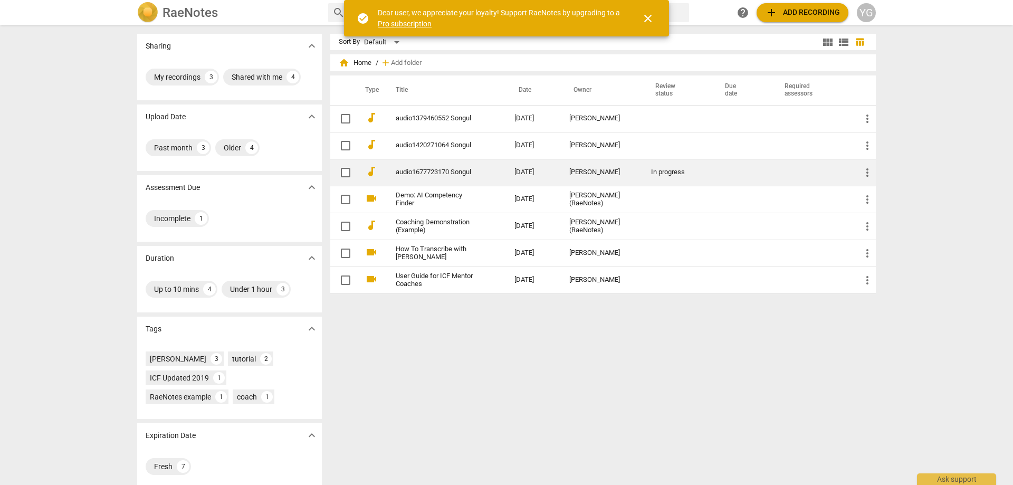
click at [405, 169] on link "audio1677723170 Songul" at bounding box center [436, 172] width 81 height 8
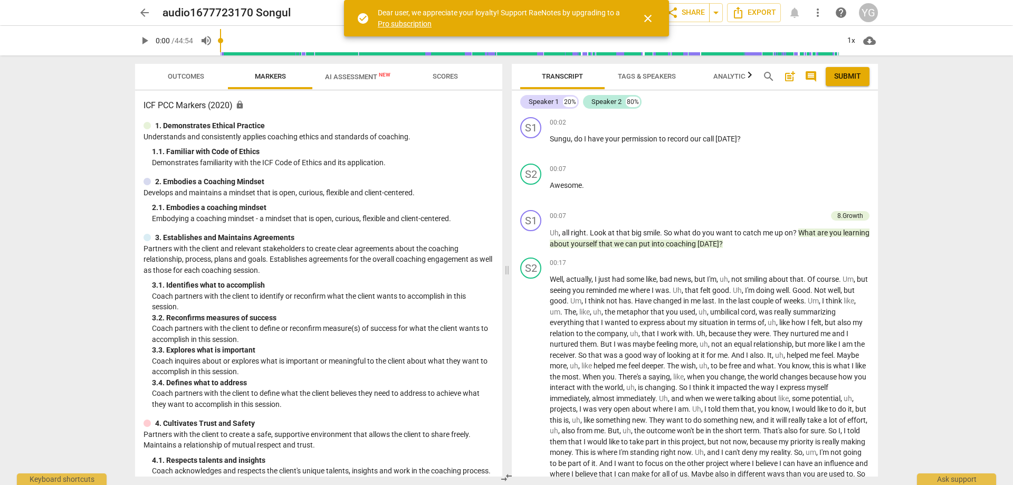
click at [358, 78] on span "AI Assessment New" at bounding box center [357, 77] width 65 height 8
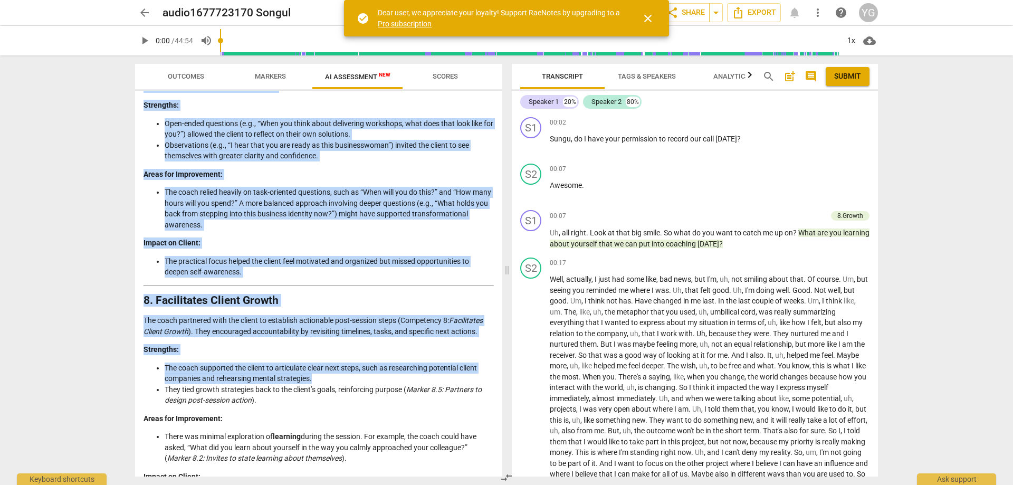
scroll to position [1870, 0]
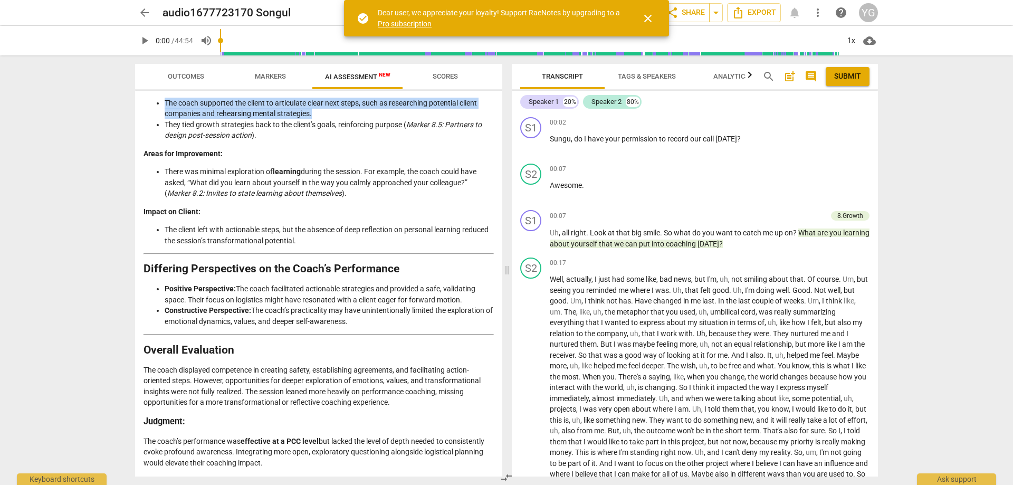
drag, startPoint x: 144, startPoint y: 124, endPoint x: 367, endPoint y: 471, distance: 412.5
click at [367, 471] on div "Disclaimer: AI can make mistakes. Consult a qualified mentor coach before actin…" at bounding box center [318, 284] width 367 height 386
copy div "Detailed Analysis of the Coach's Approach This analysis will evaluate the coach…"
click at [753, 16] on span "Export" at bounding box center [754, 12] width 44 height 13
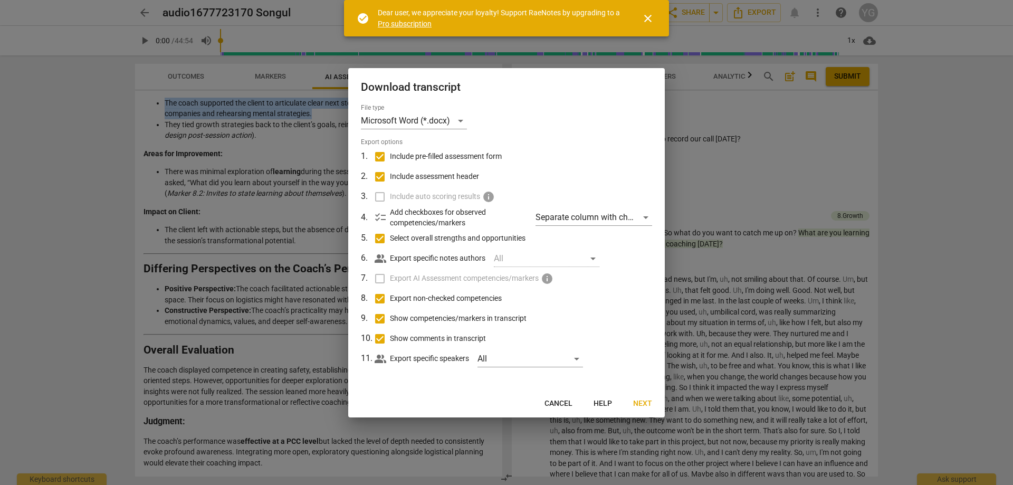
click at [646, 402] on span "Next" at bounding box center [642, 404] width 19 height 11
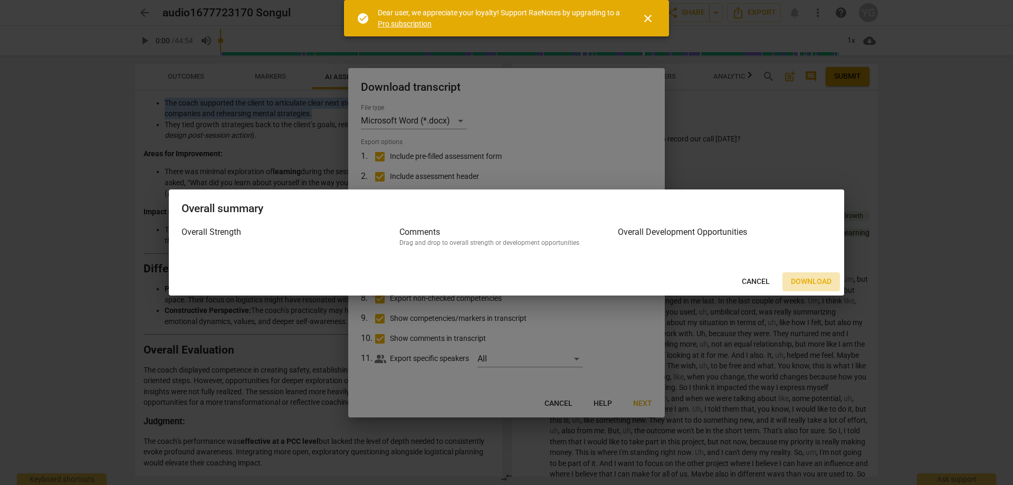
click at [807, 285] on span "Download" at bounding box center [811, 282] width 41 height 11
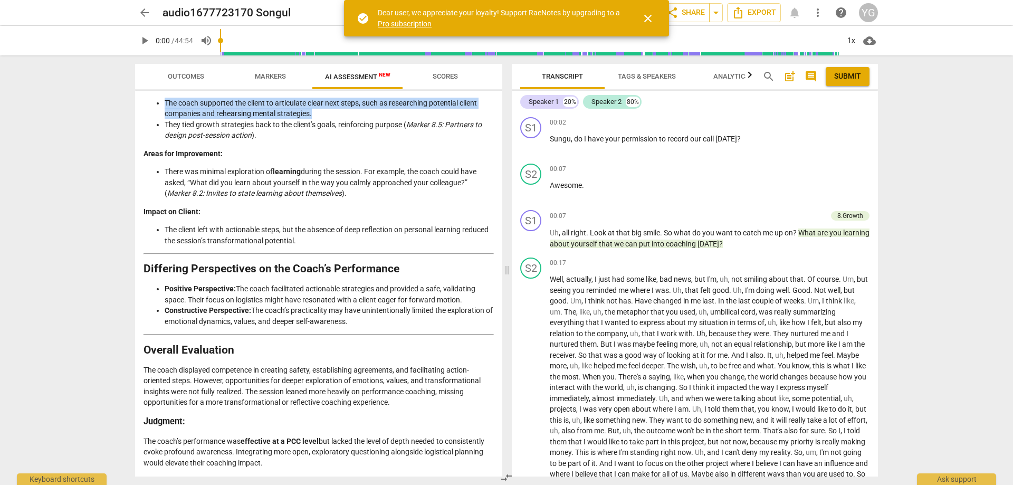
copy div "Detailed Analysis of the Coach's Approach This analysis will evaluate the coach…"
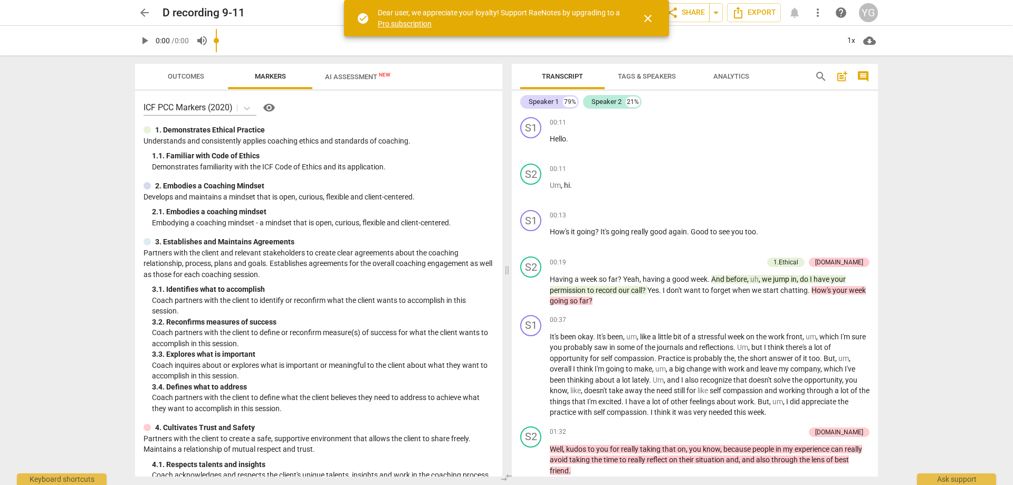
click at [643, 13] on span "close" at bounding box center [648, 18] width 13 height 13
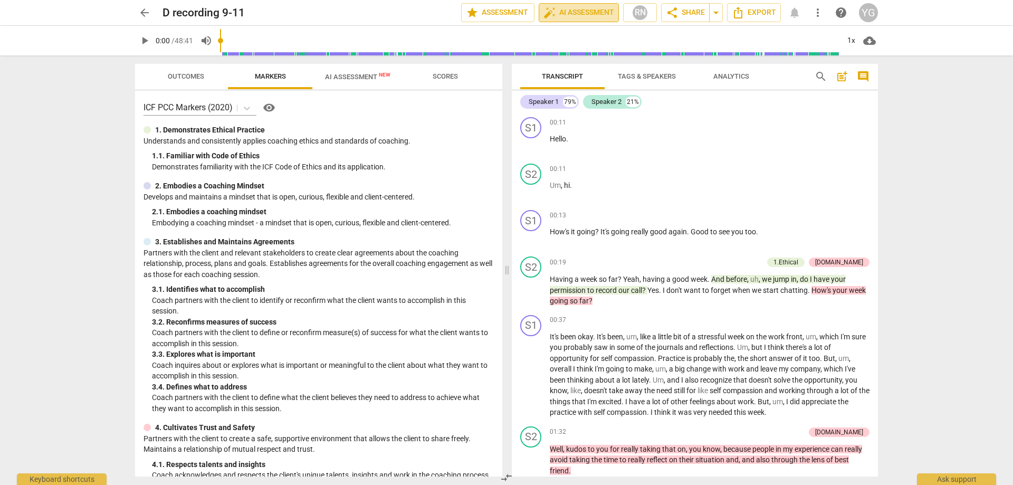
click at [588, 10] on span "auto_fix_high AI Assessment" at bounding box center [579, 12] width 71 height 13
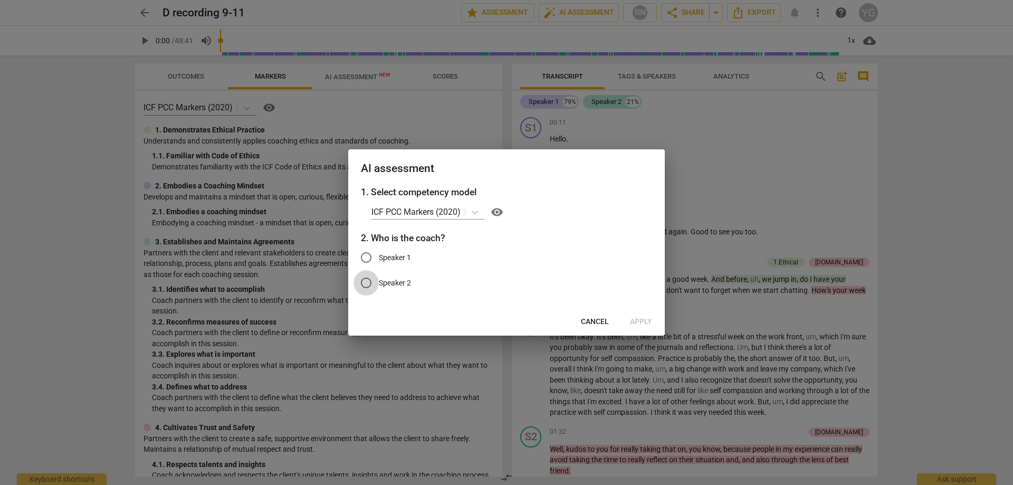
click at [363, 287] on input "Speaker 2" at bounding box center [366, 282] width 25 height 25
radio input "true"
click at [639, 322] on span "Apply" at bounding box center [641, 322] width 22 height 11
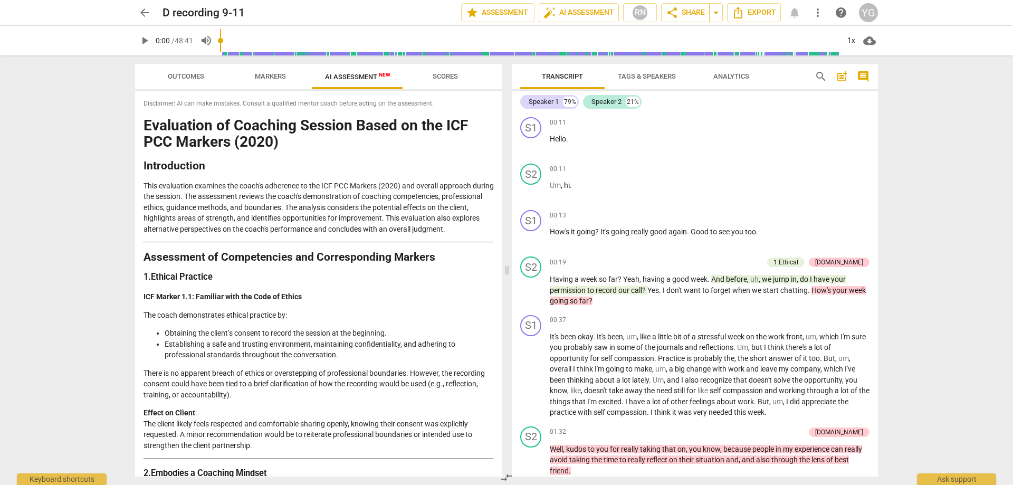
click at [351, 78] on span "AI Assessment New" at bounding box center [357, 77] width 65 height 8
click at [164, 132] on h1 "Evaluation of Coaching Session Based on the ICF PCC Markers (2020)" at bounding box center [319, 134] width 351 height 33
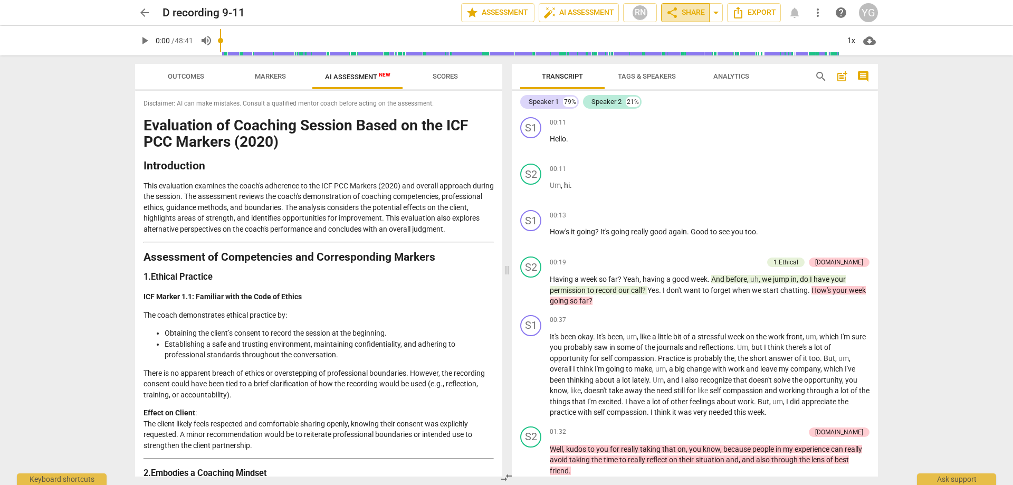
click at [691, 9] on span "share Share" at bounding box center [685, 12] width 39 height 13
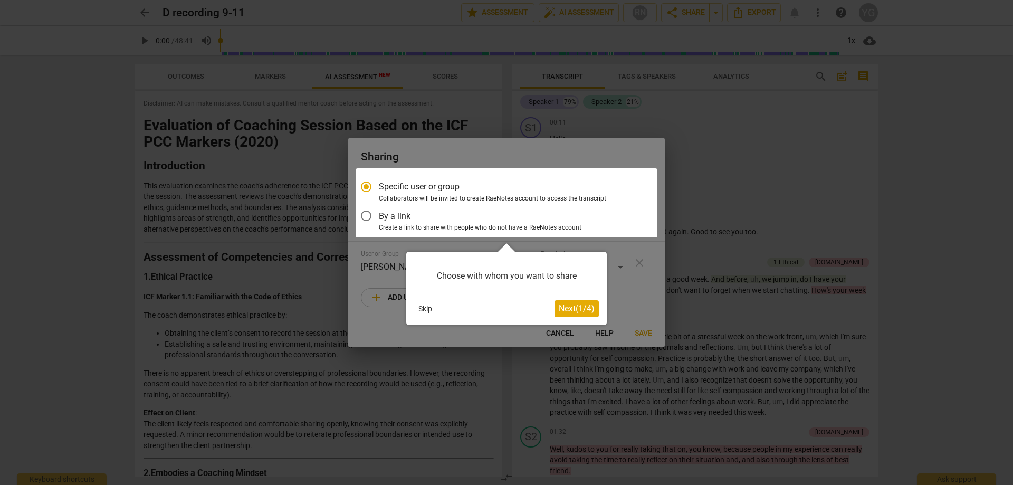
click at [424, 305] on button "Skip" at bounding box center [425, 309] width 22 height 16
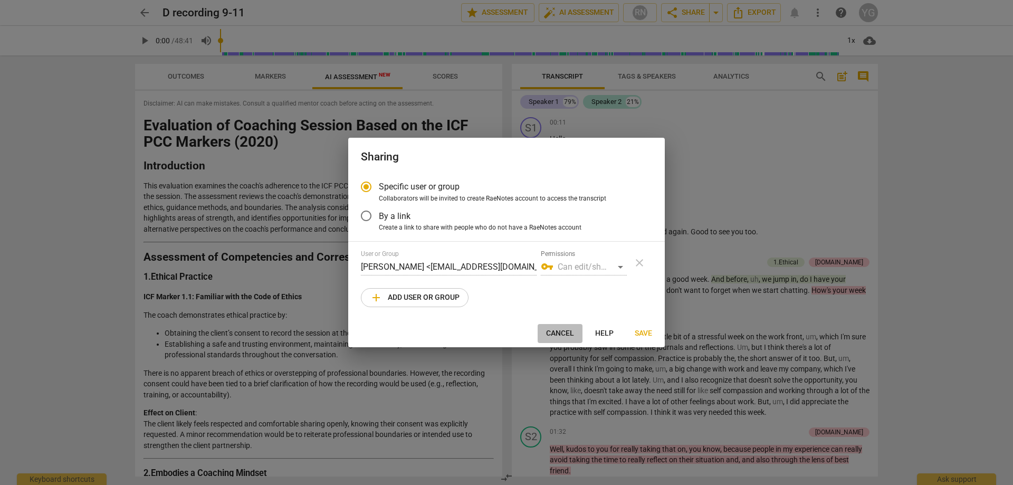
click at [569, 334] on span "Cancel" at bounding box center [560, 333] width 28 height 11
radio input "false"
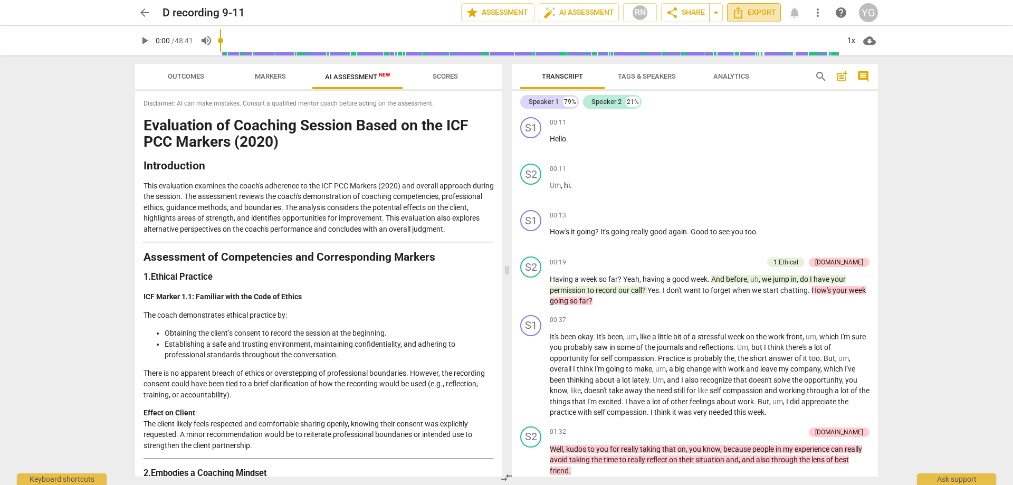
click at [744, 13] on icon "Export" at bounding box center [738, 12] width 13 height 13
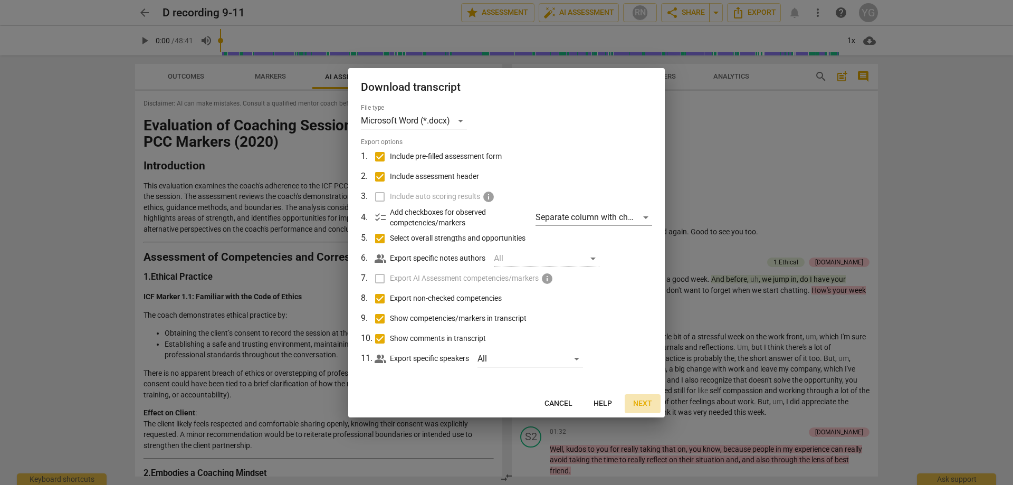
click at [643, 404] on span "Next" at bounding box center [642, 404] width 19 height 11
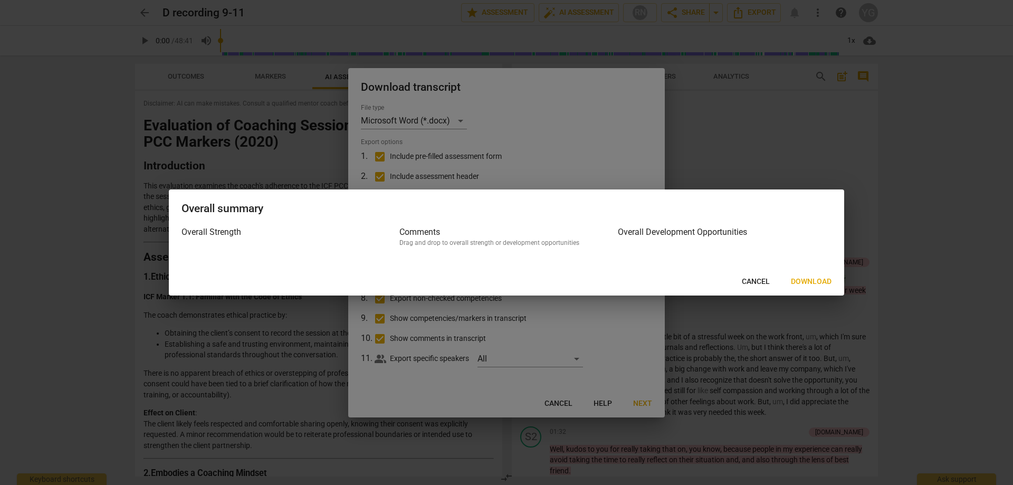
click at [809, 277] on span "Download" at bounding box center [811, 282] width 41 height 11
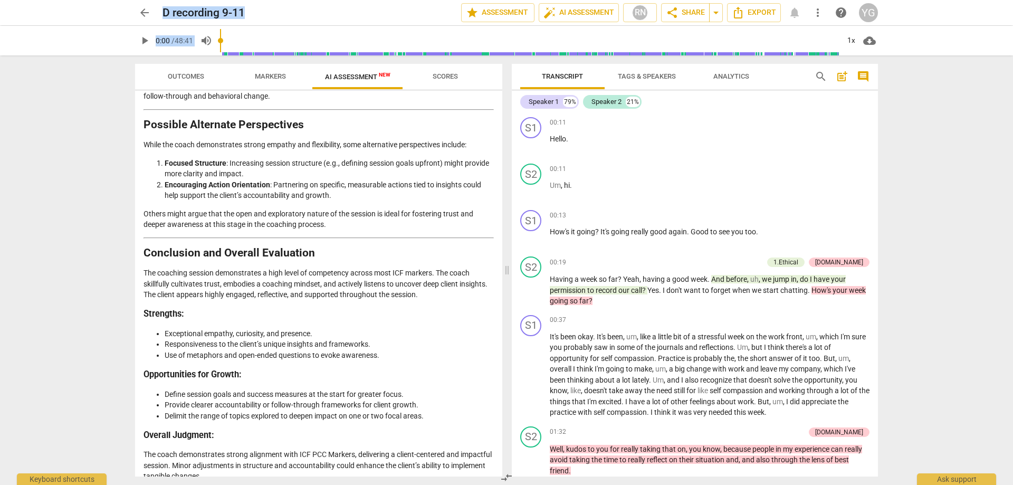
scroll to position [1872, 0]
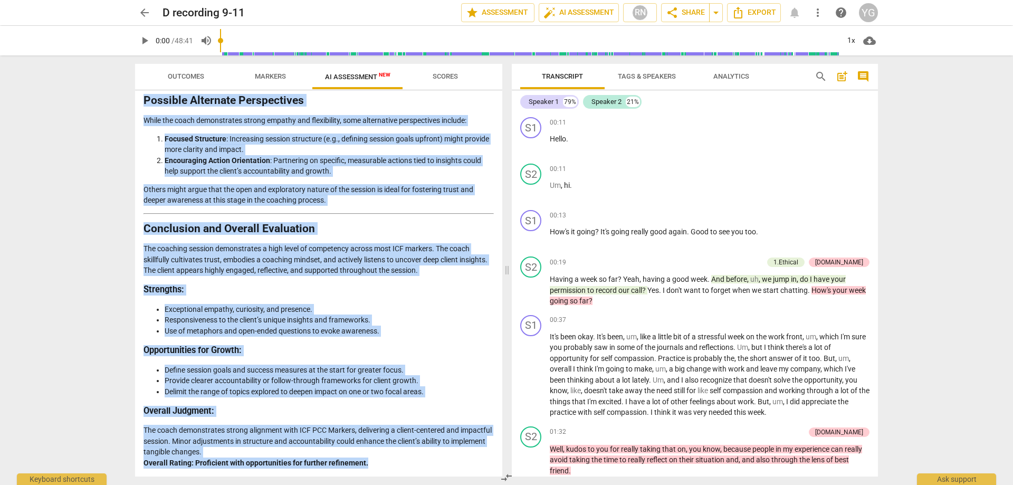
drag, startPoint x: 144, startPoint y: 129, endPoint x: 405, endPoint y: 462, distance: 423.8
copy div "Evaluation of Coaching Session Based on the ICF PCC Markers (2020) Introduction…"
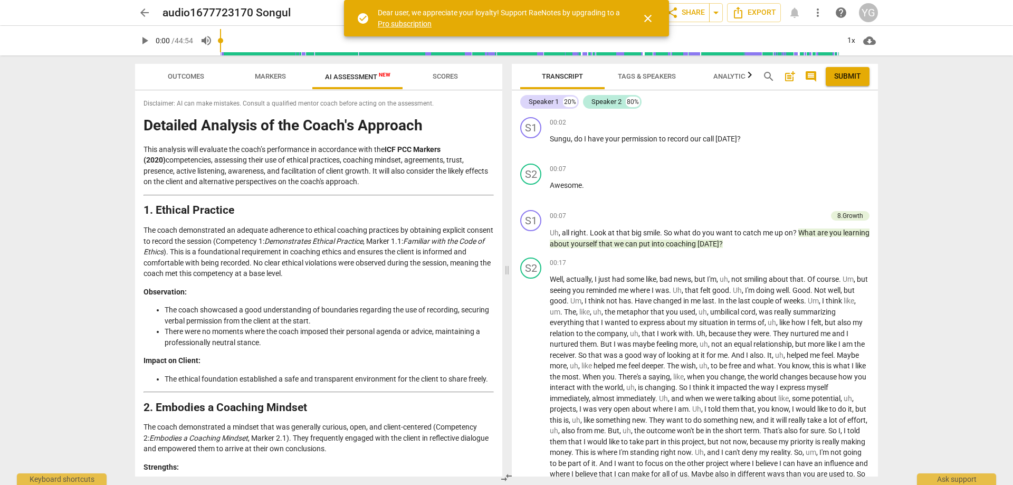
scroll to position [1870, 0]
